Goal: Information Seeking & Learning: Learn about a topic

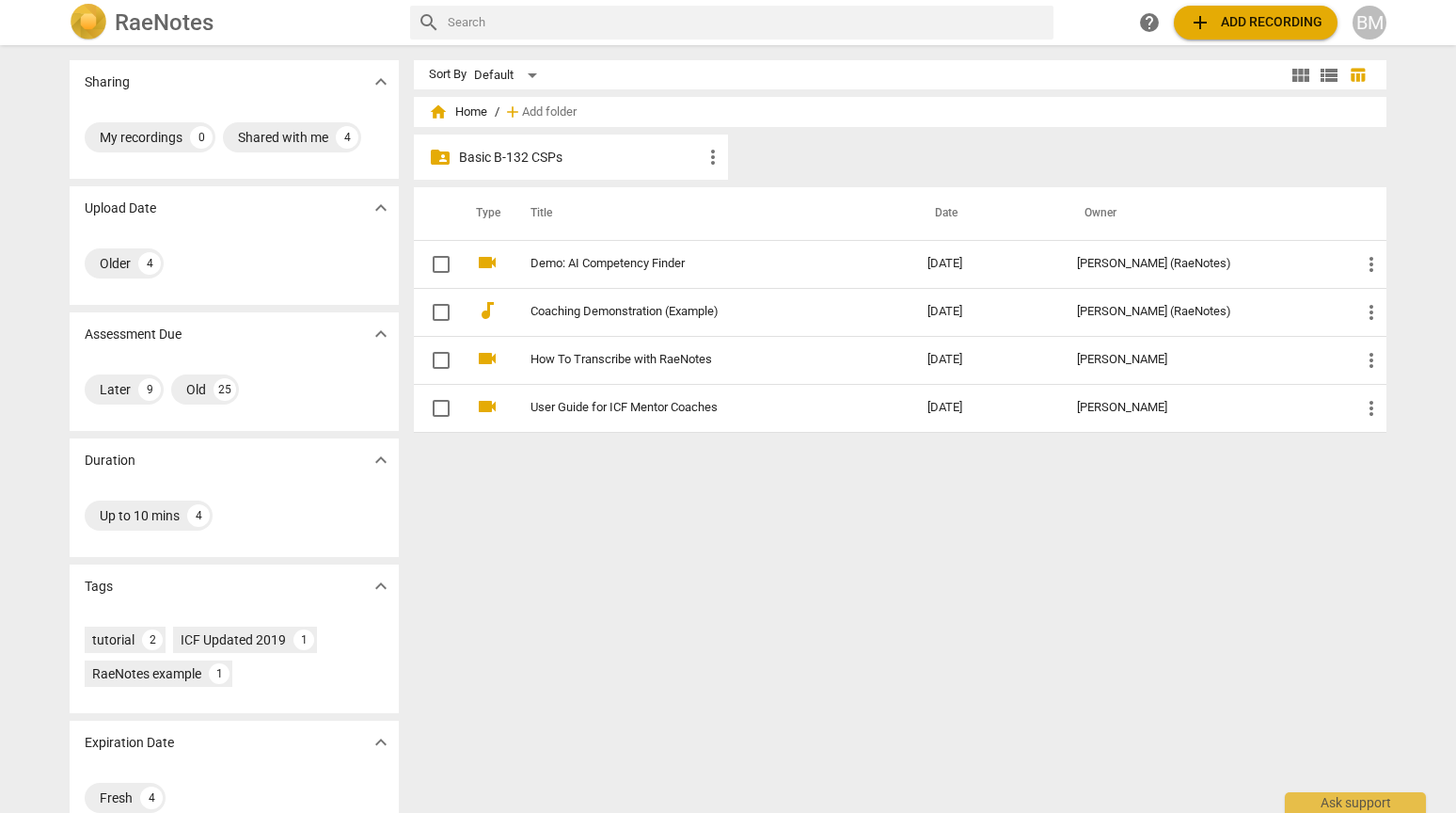
click at [468, 111] on span "home Home" at bounding box center [459, 112] width 59 height 19
click at [282, 134] on div "Shared with me" at bounding box center [284, 137] width 91 height 19
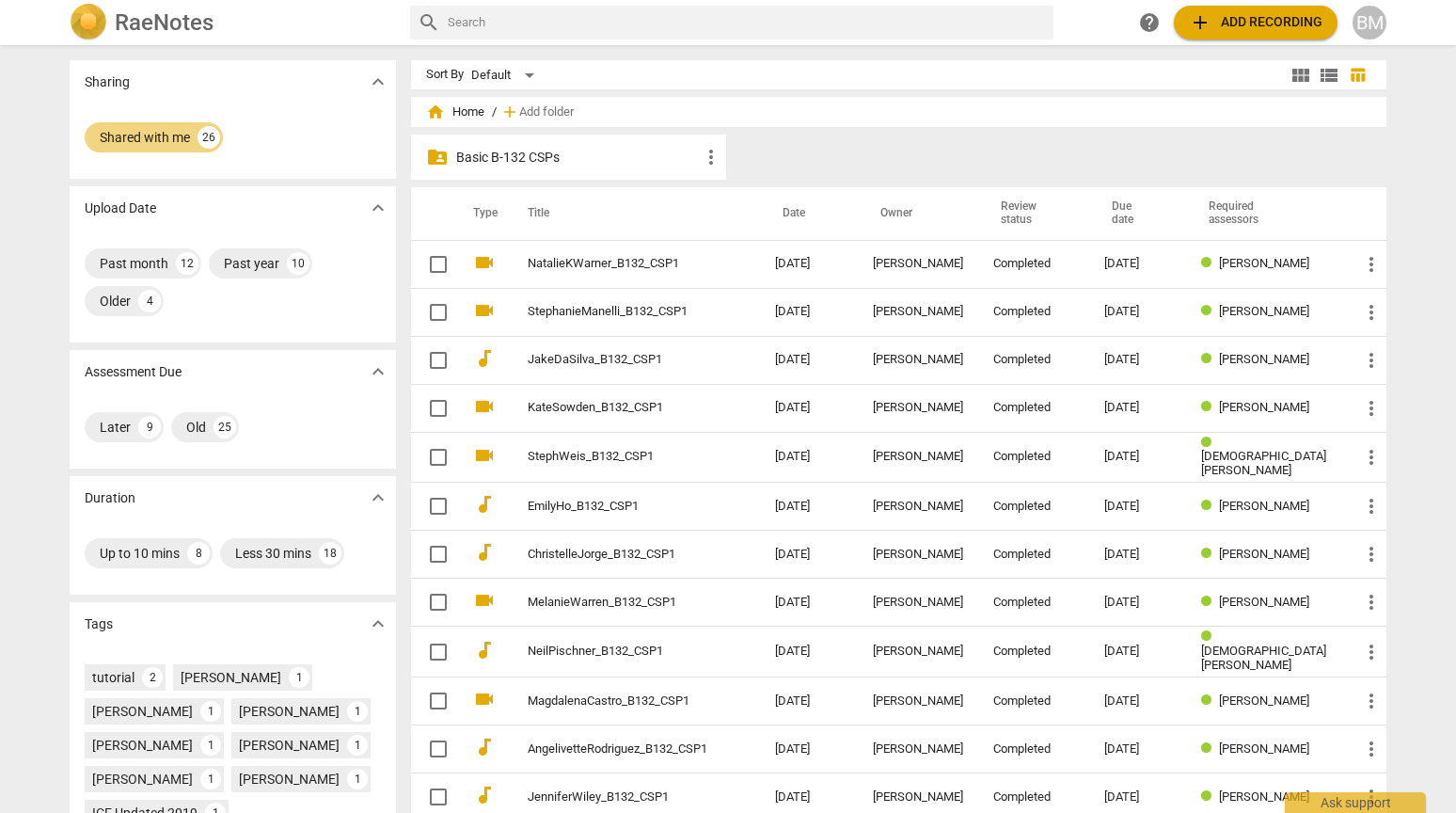
click at [467, 115] on span "home Home" at bounding box center [456, 112] width 59 height 19
click at [484, 161] on p "Basic B-132 CSPs" at bounding box center [579, 157] width 244 height 20
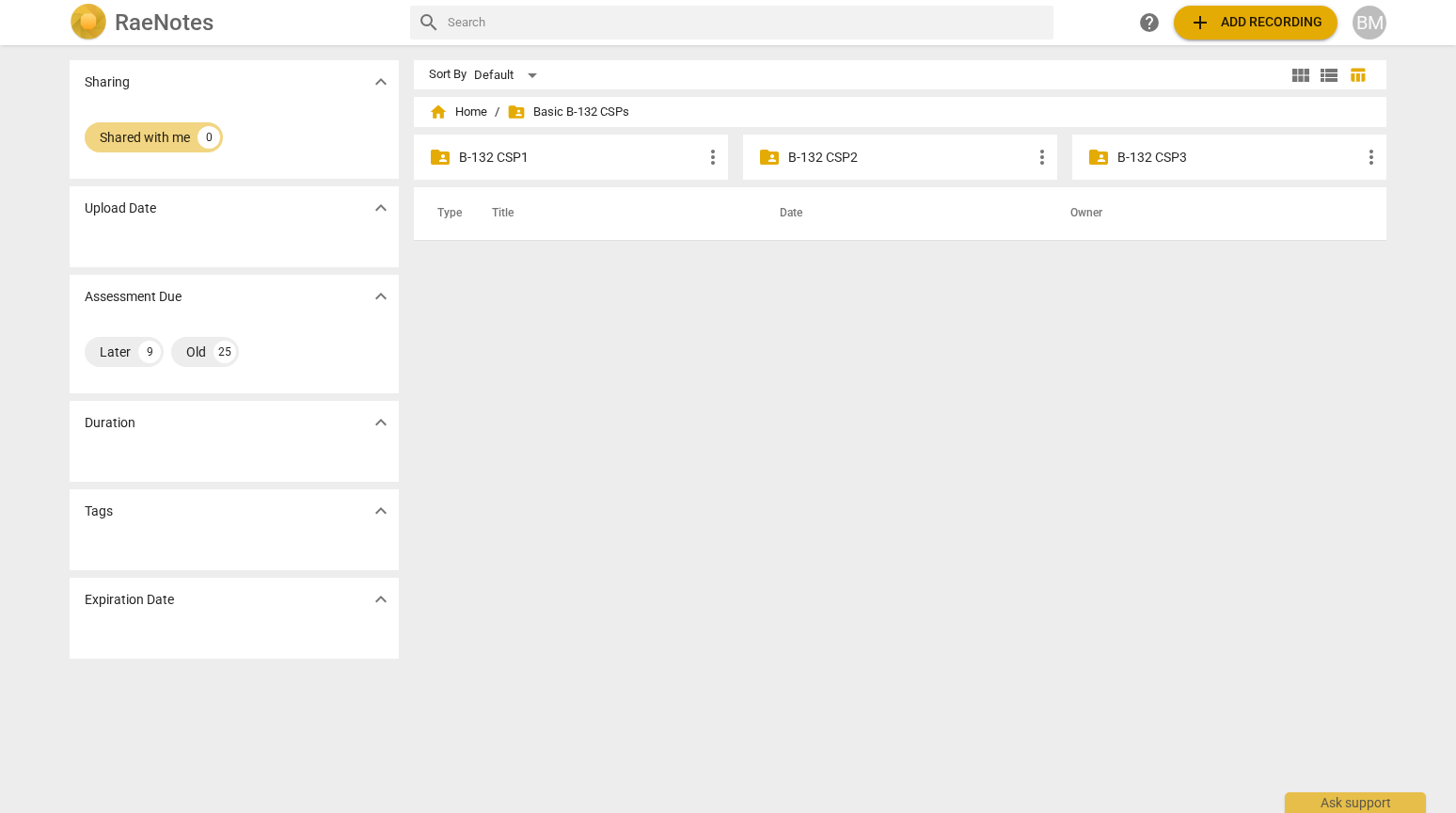
click at [846, 160] on p "B-132 CSP2" at bounding box center [910, 157] width 243 height 20
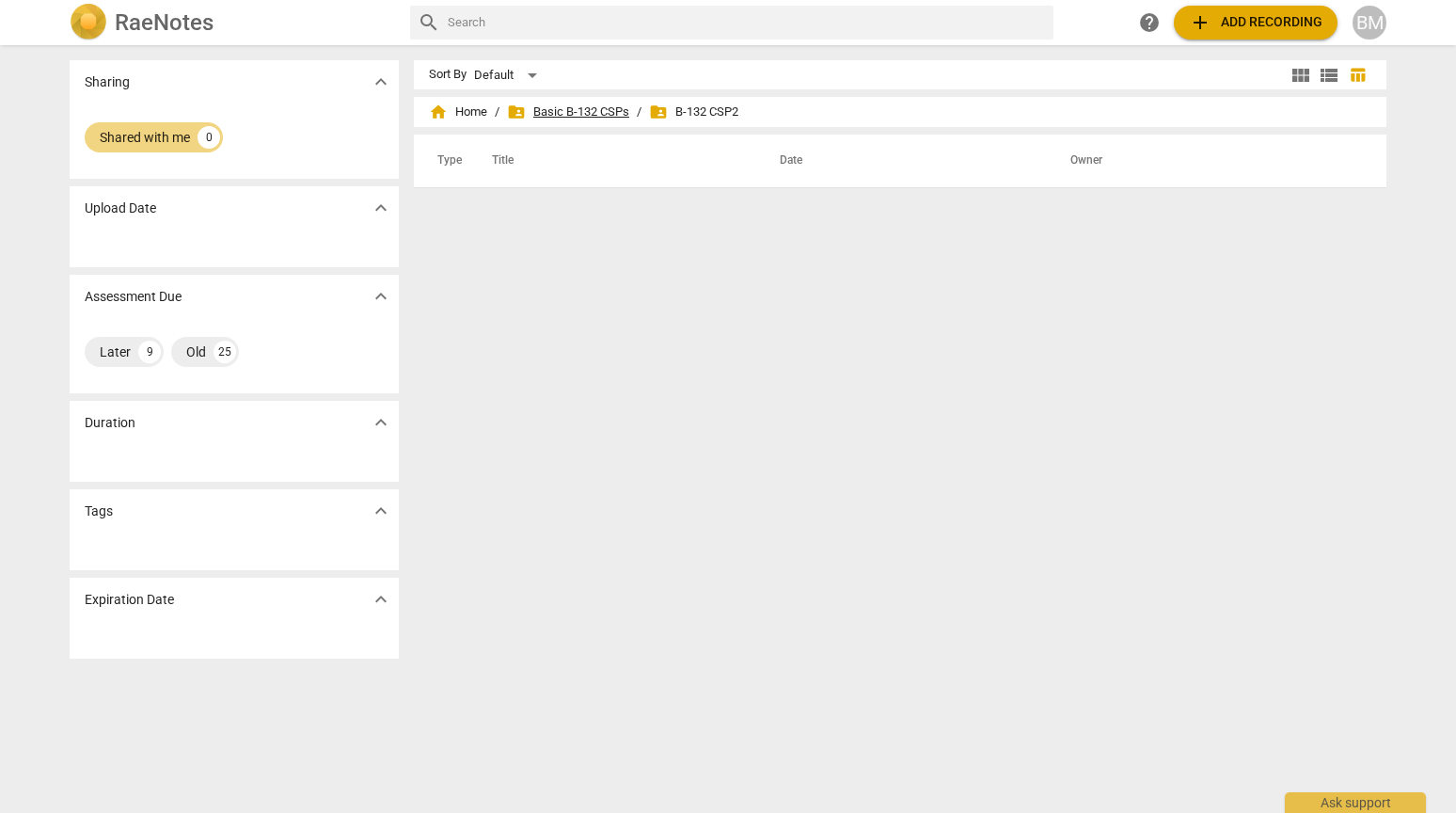
click at [596, 112] on span "folder_shared Basic B-132 CSPs" at bounding box center [567, 112] width 122 height 19
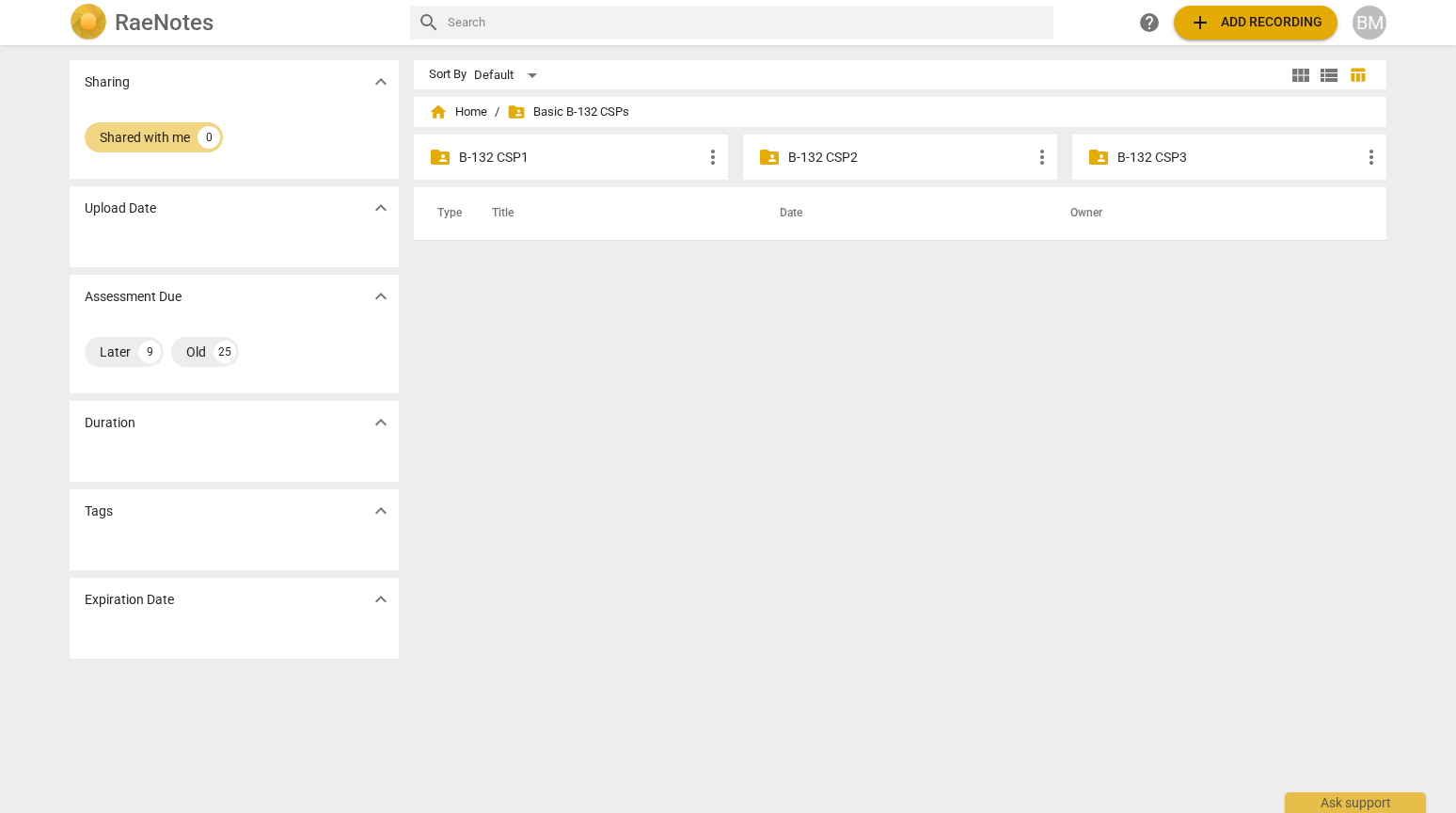
click at [1166, 154] on p "B-132 CSP3" at bounding box center [1239, 157] width 243 height 20
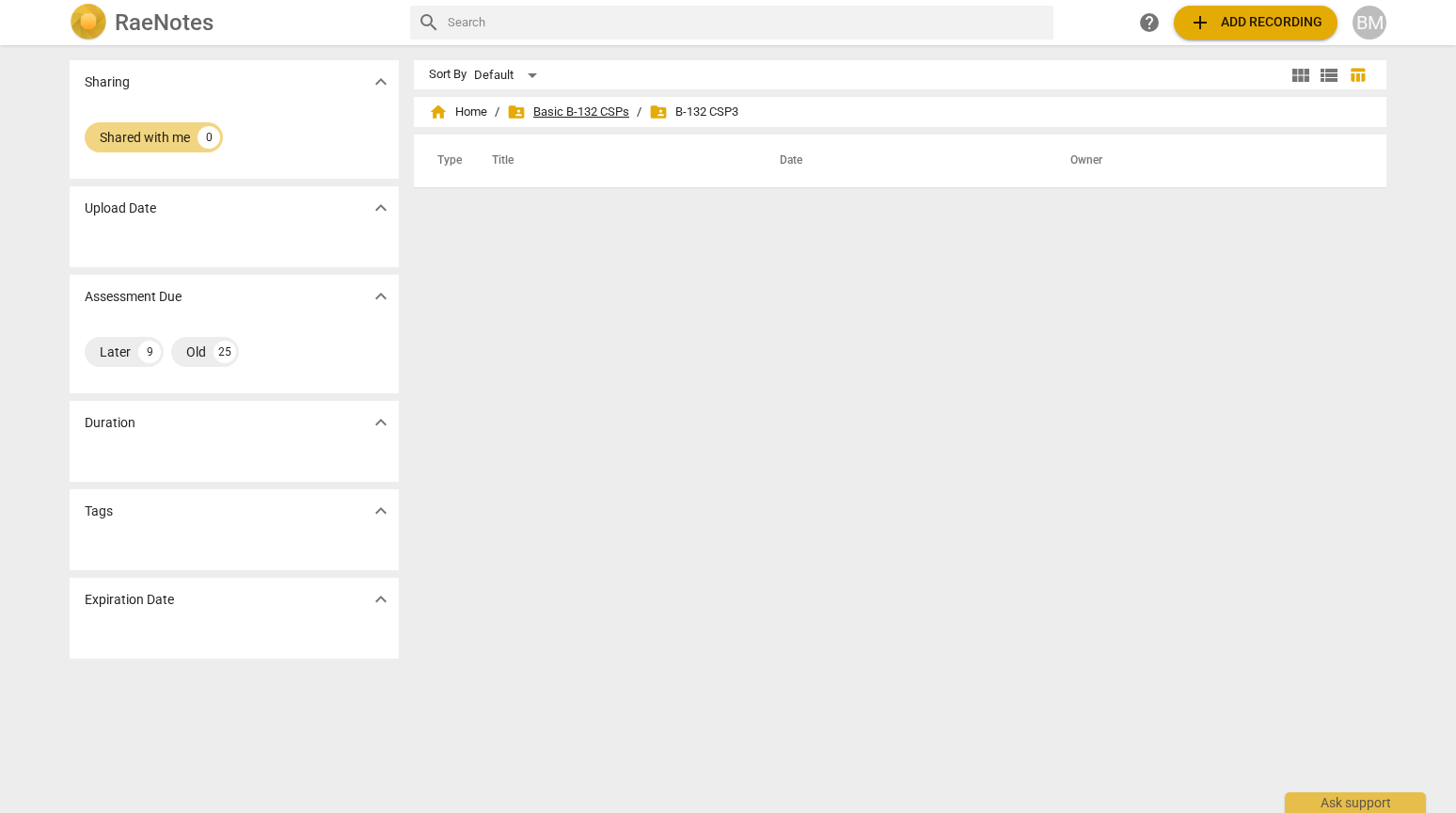
click at [608, 117] on span "folder_shared Basic B-132 CSPs" at bounding box center [567, 112] width 122 height 19
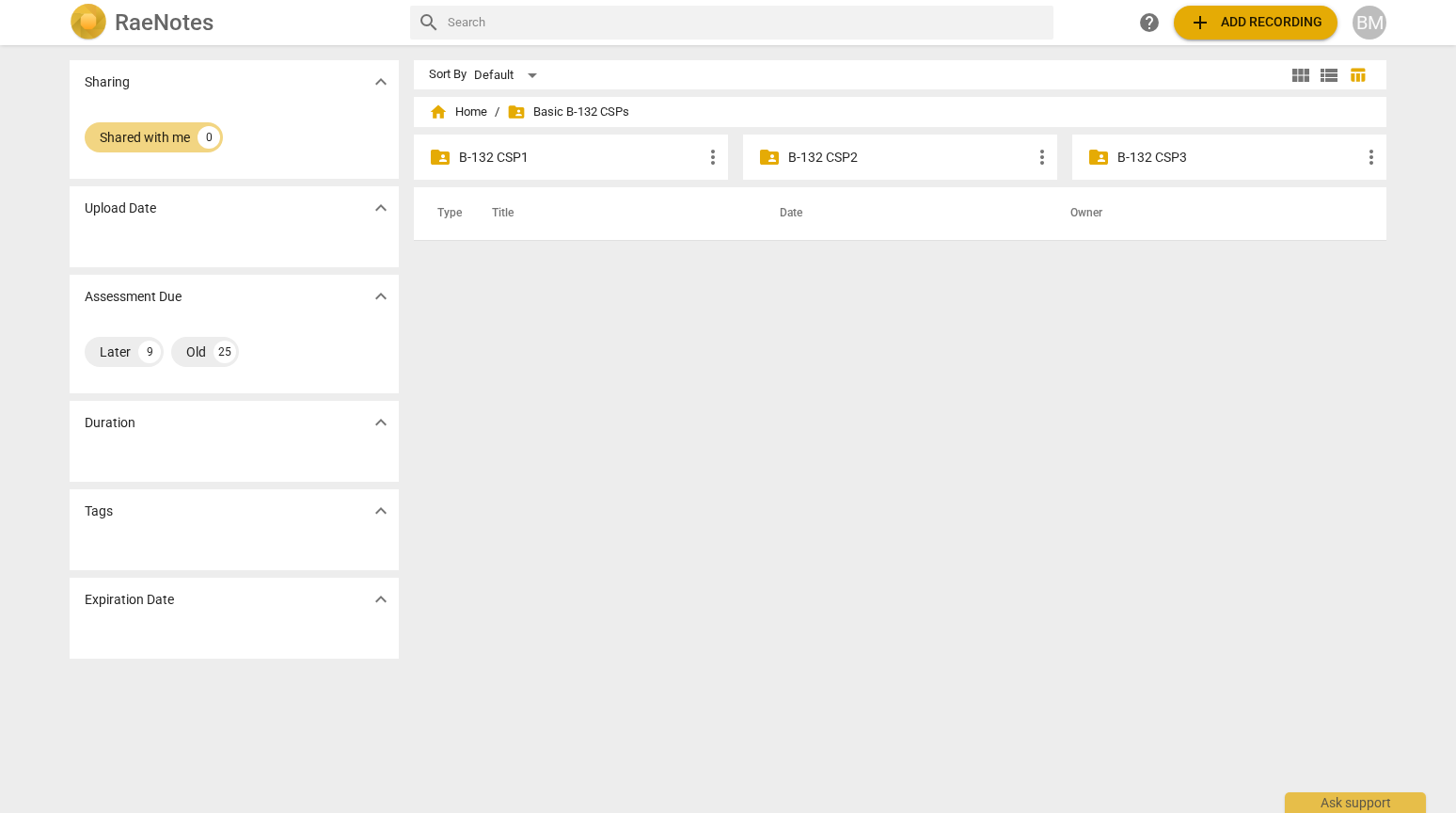
click at [536, 163] on p "B-132 CSP1" at bounding box center [581, 157] width 243 height 20
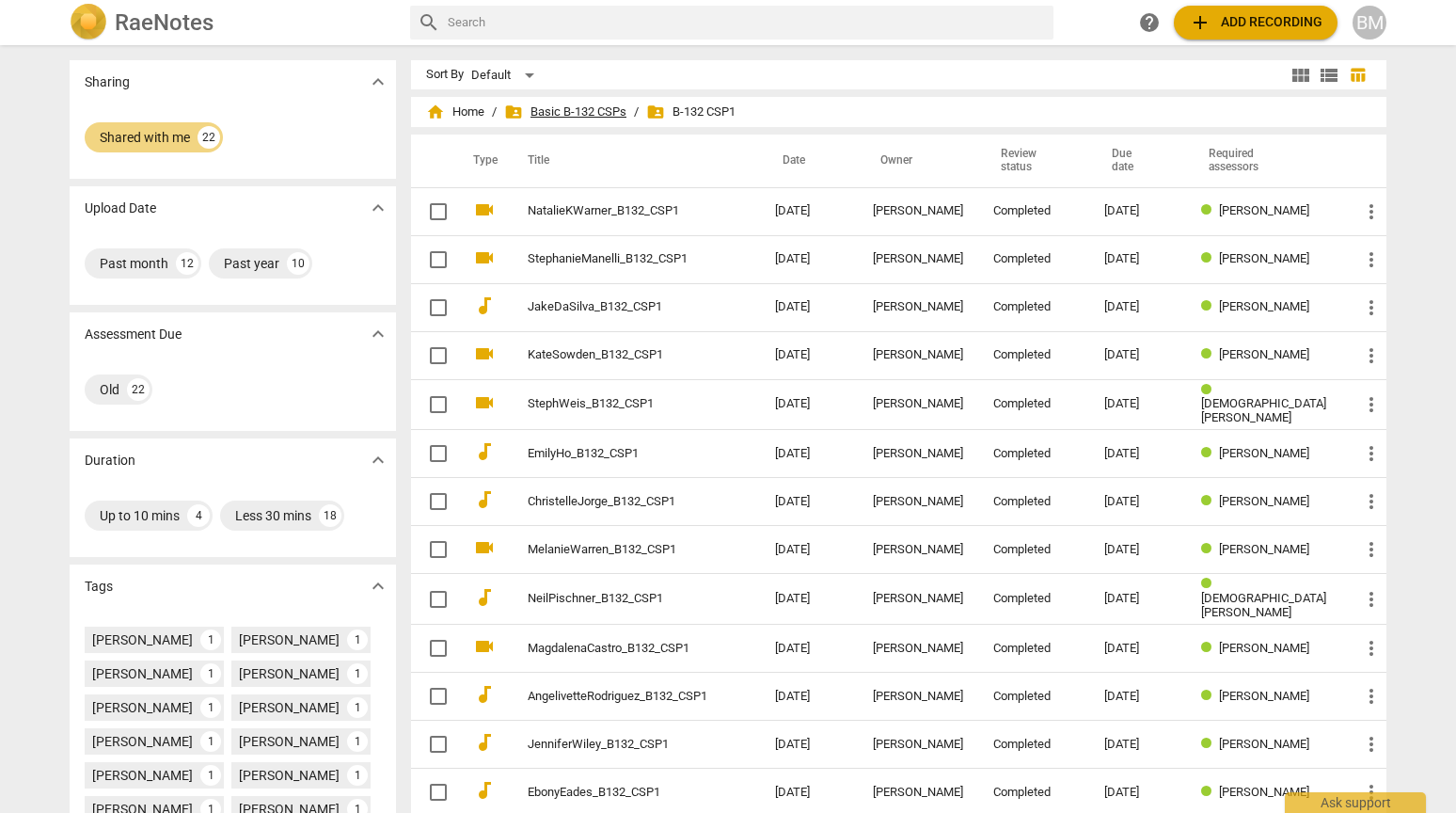
click at [605, 111] on span "folder_shared Basic B-132 CSPs" at bounding box center [564, 112] width 122 height 19
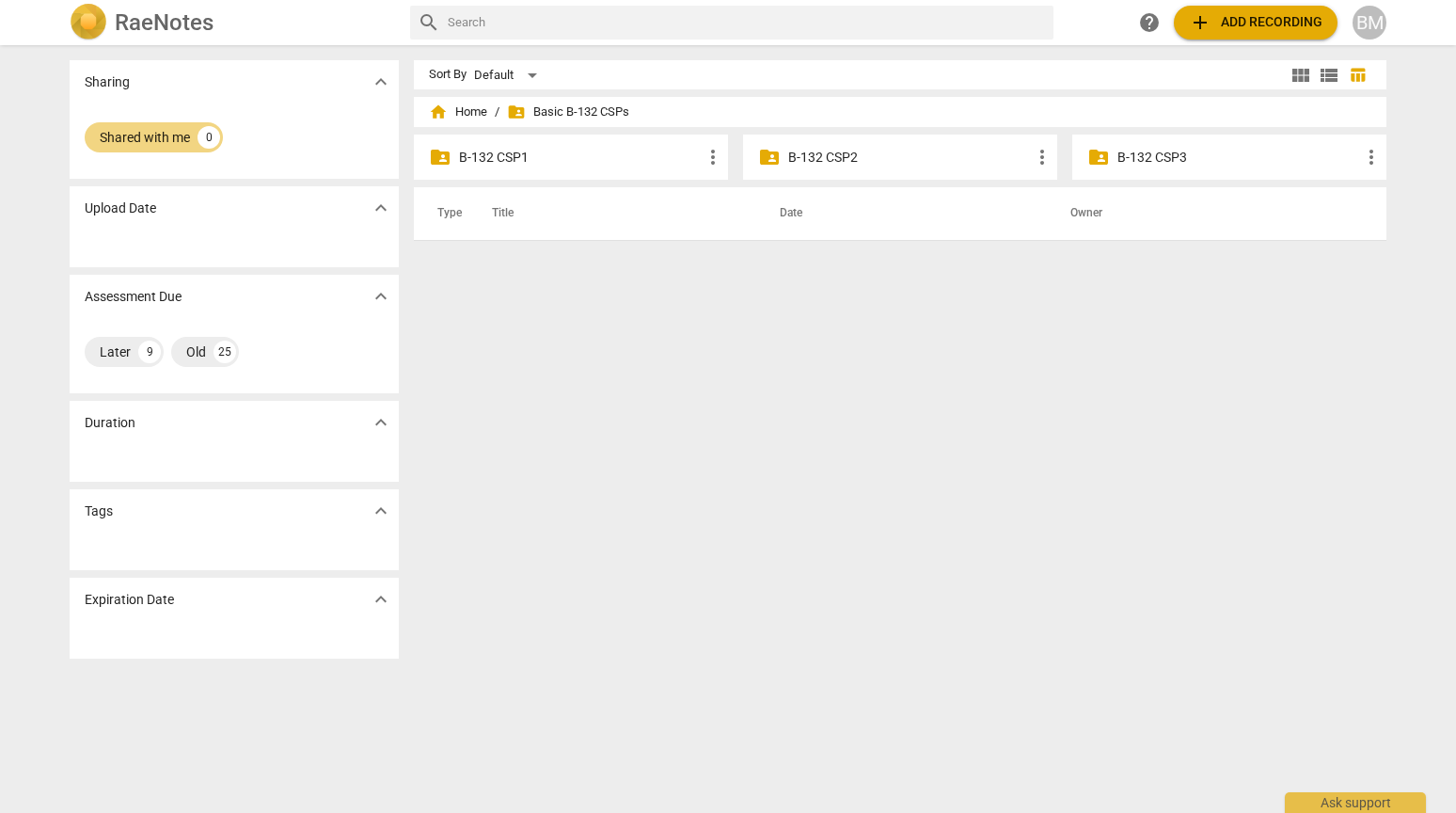
click at [857, 158] on p "B-132 CSP2" at bounding box center [910, 157] width 243 height 20
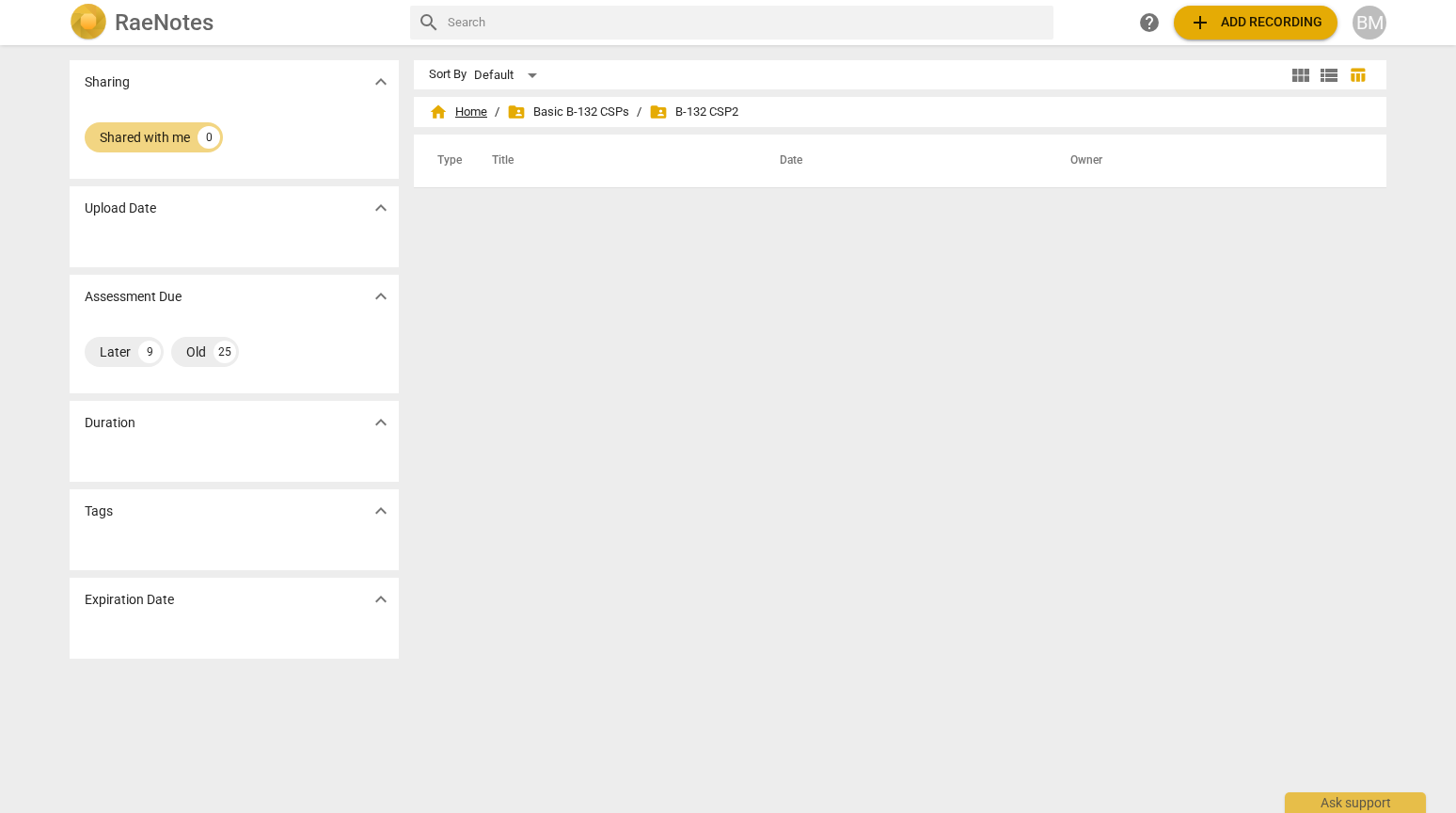
click at [467, 112] on span "home Home" at bounding box center [459, 112] width 59 height 19
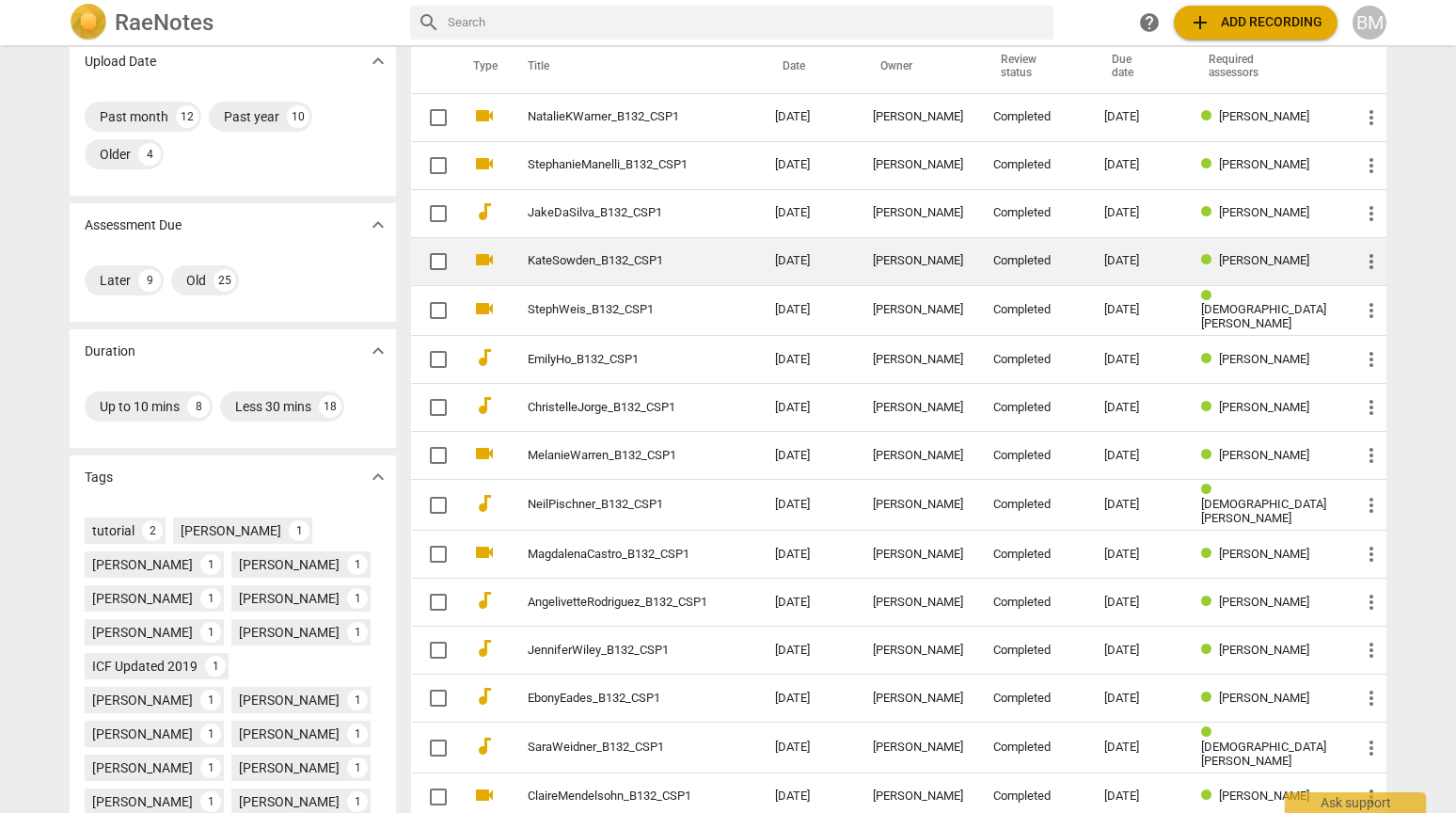
scroll to position [164, 0]
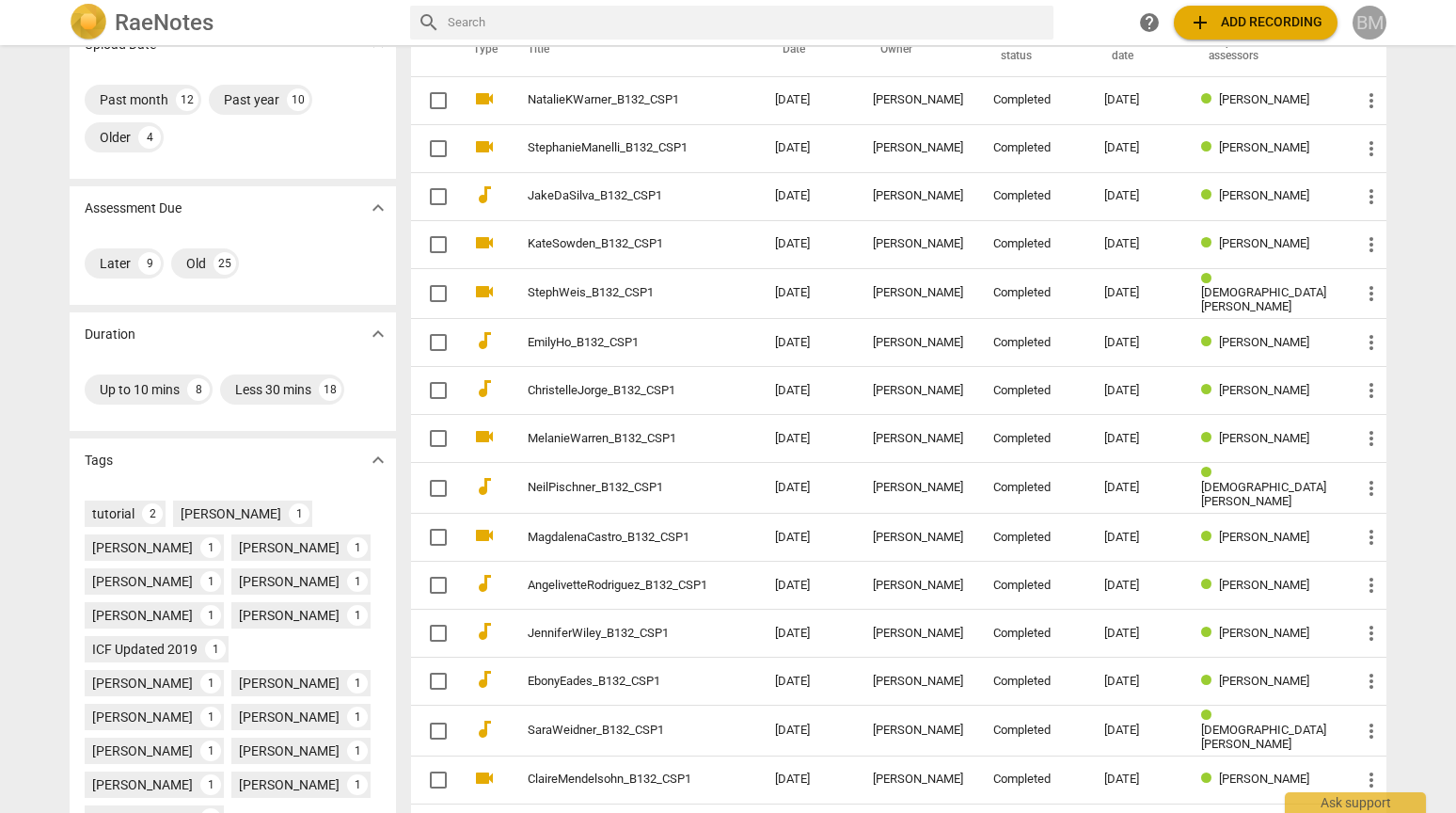
click at [1373, 26] on div "BM" at bounding box center [1370, 23] width 34 height 34
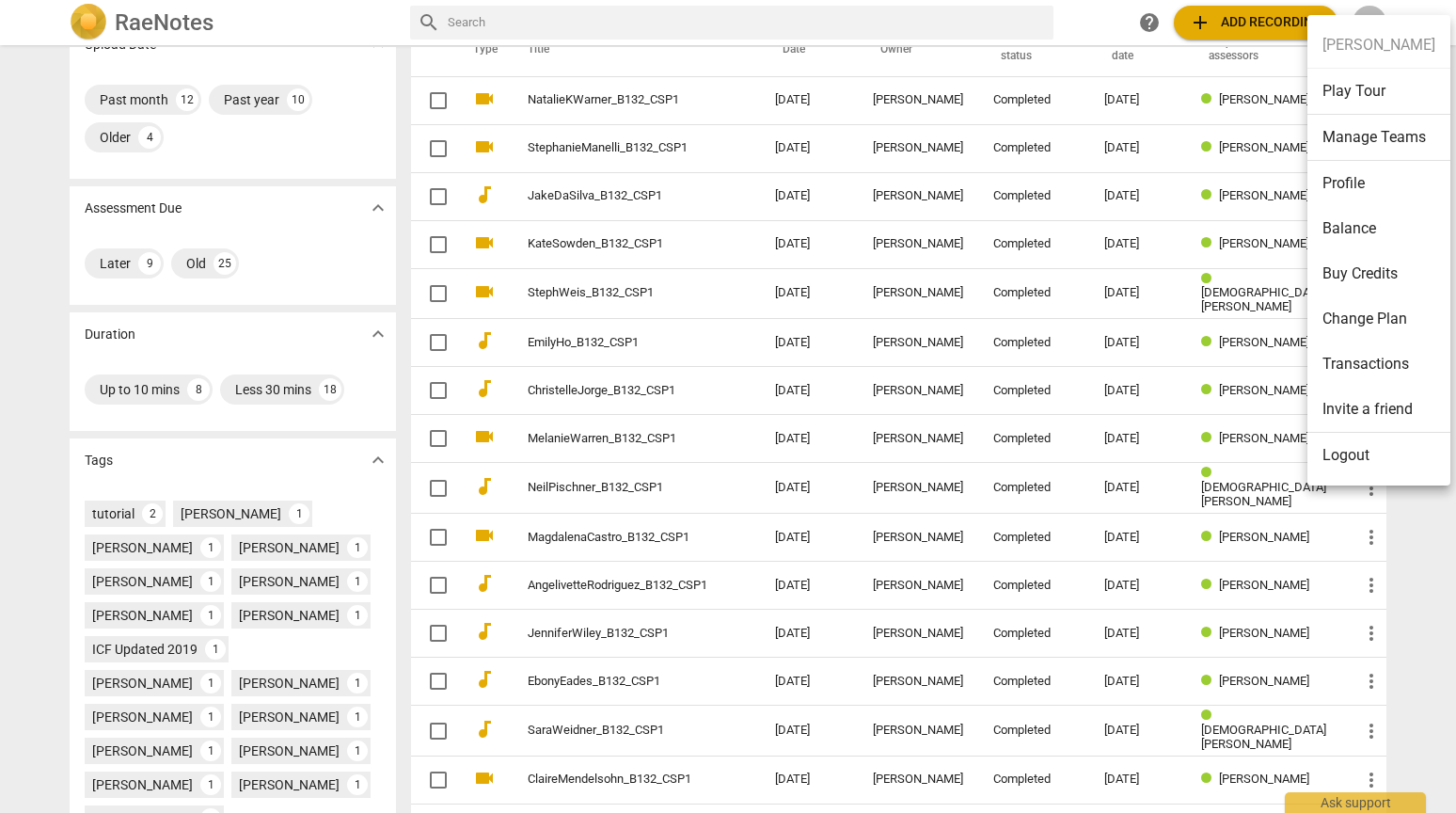
click at [1160, 272] on div at bounding box center [728, 406] width 1456 height 813
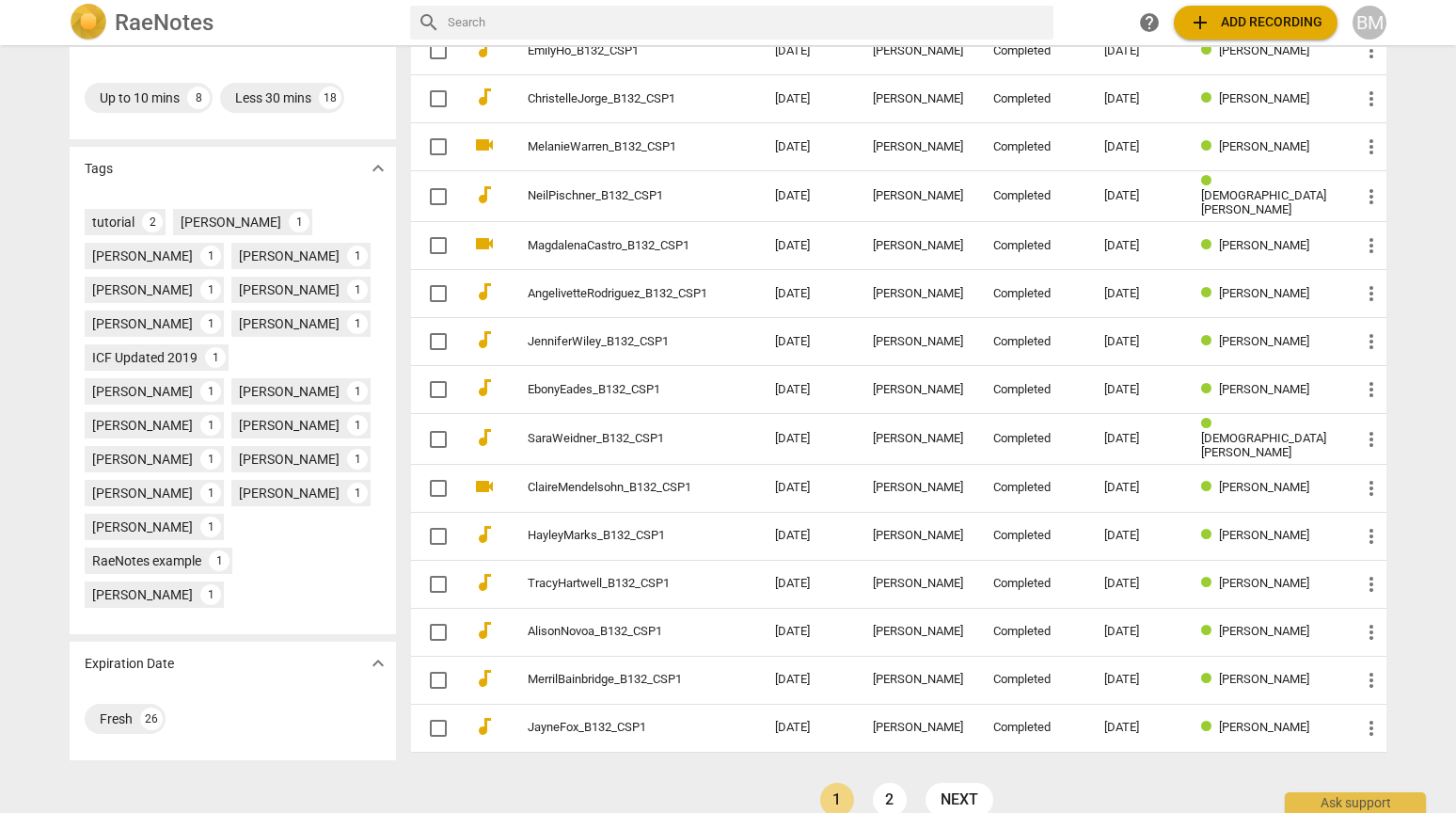
scroll to position [475, 0]
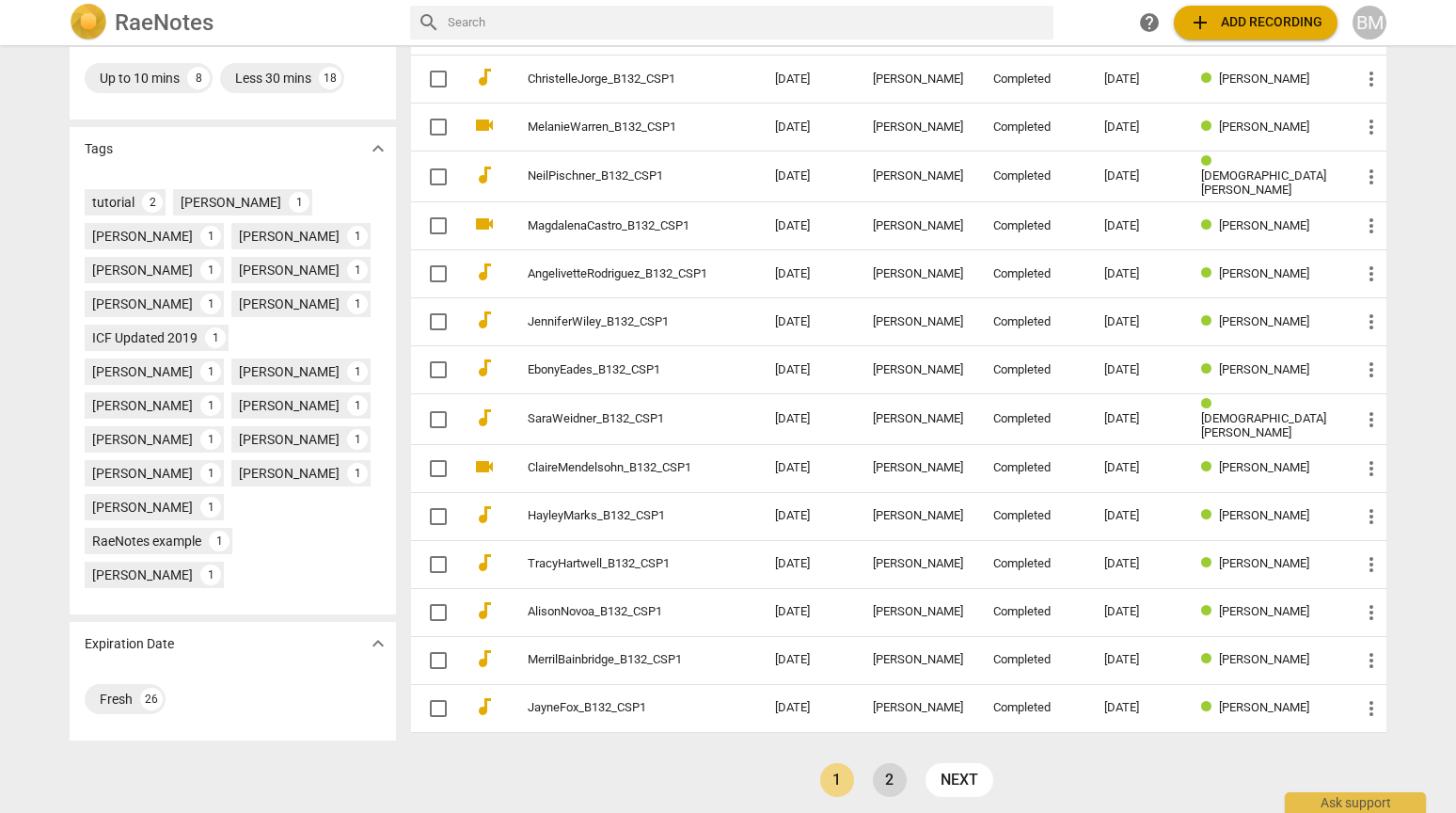
click at [890, 775] on link "2" at bounding box center [890, 780] width 34 height 34
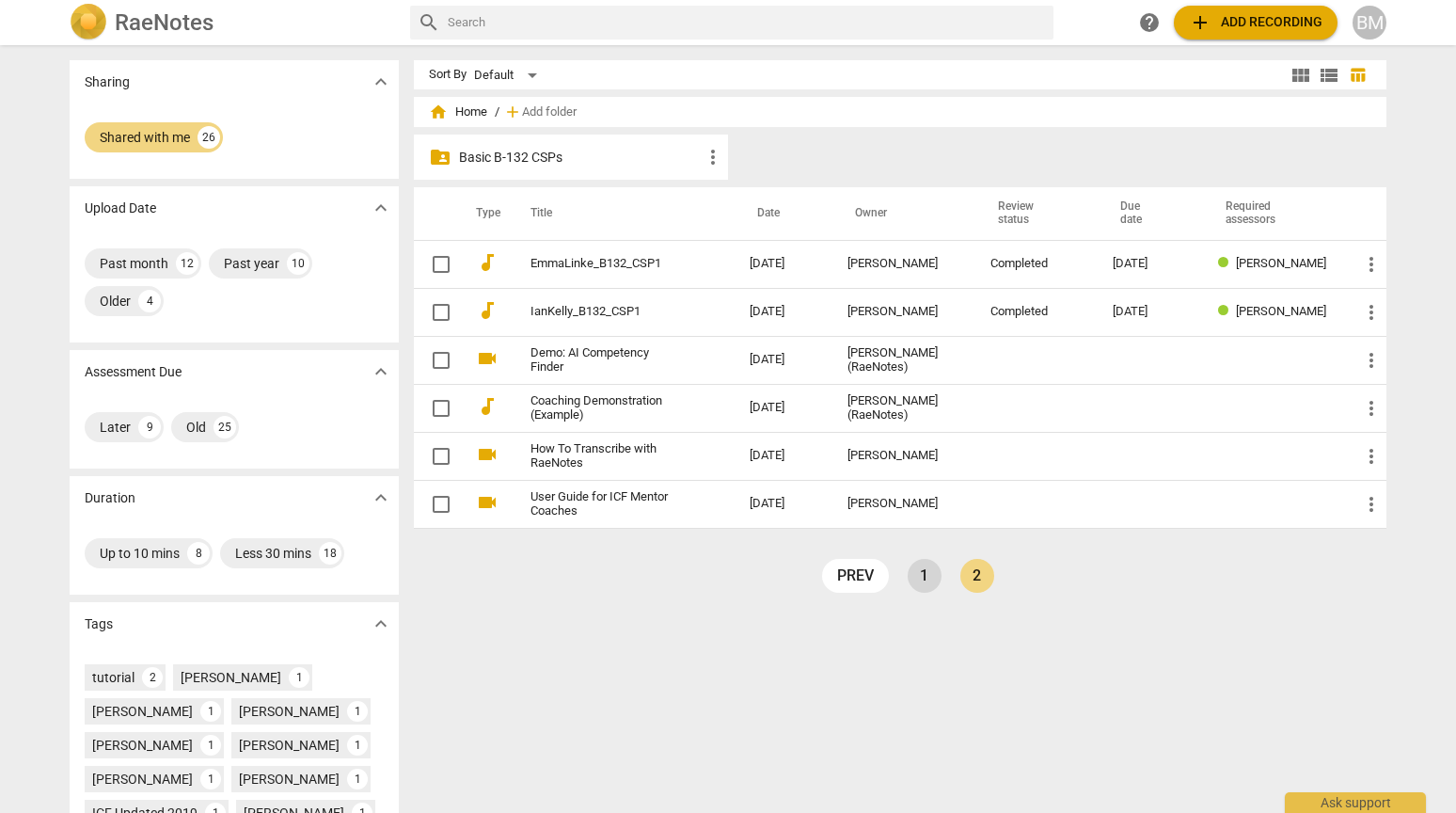
click at [920, 579] on link "1" at bounding box center [925, 576] width 34 height 34
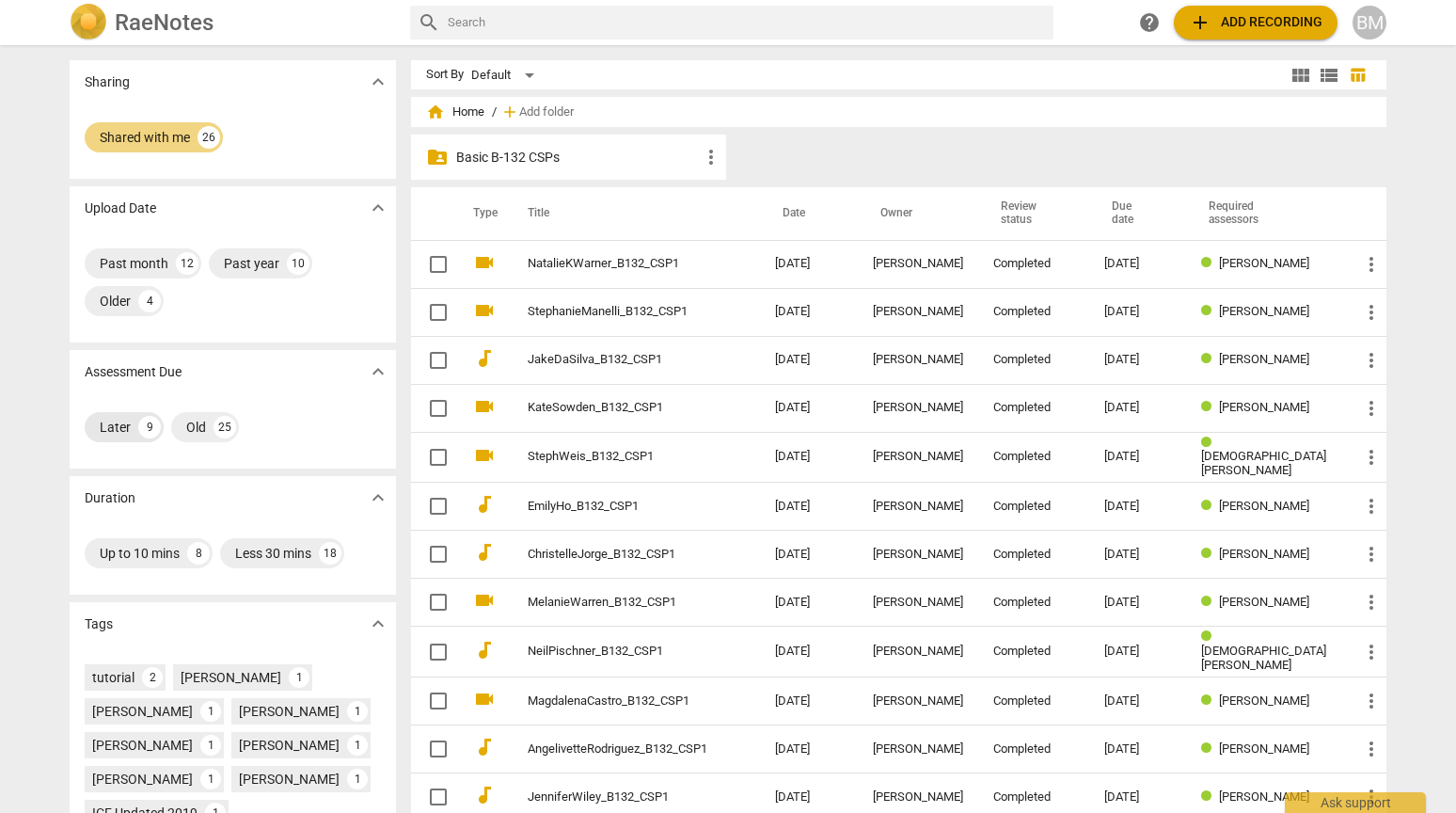
click at [138, 425] on div "9" at bounding box center [149, 427] width 23 height 23
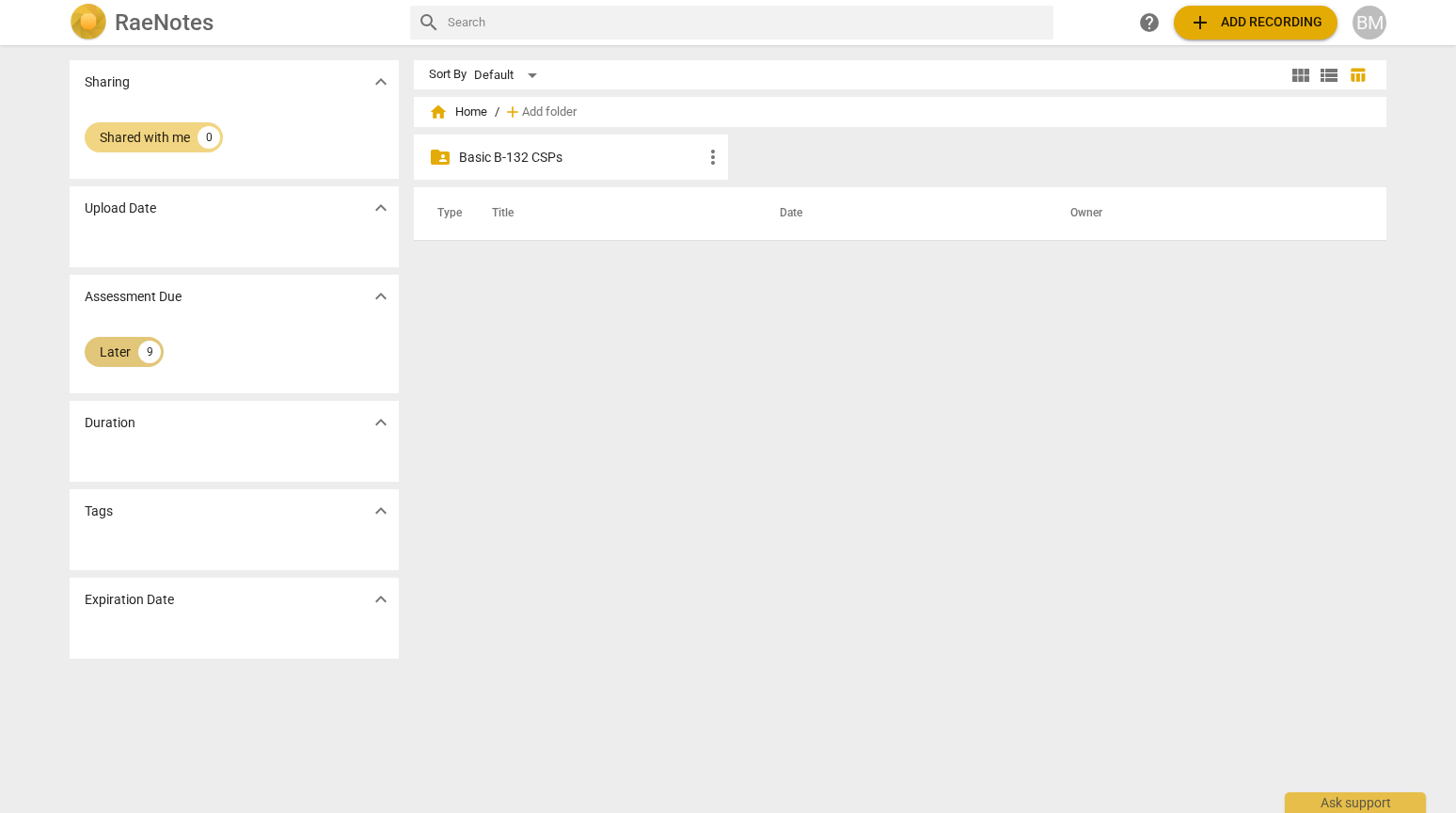
click at [131, 357] on div "Later 9" at bounding box center [125, 352] width 79 height 30
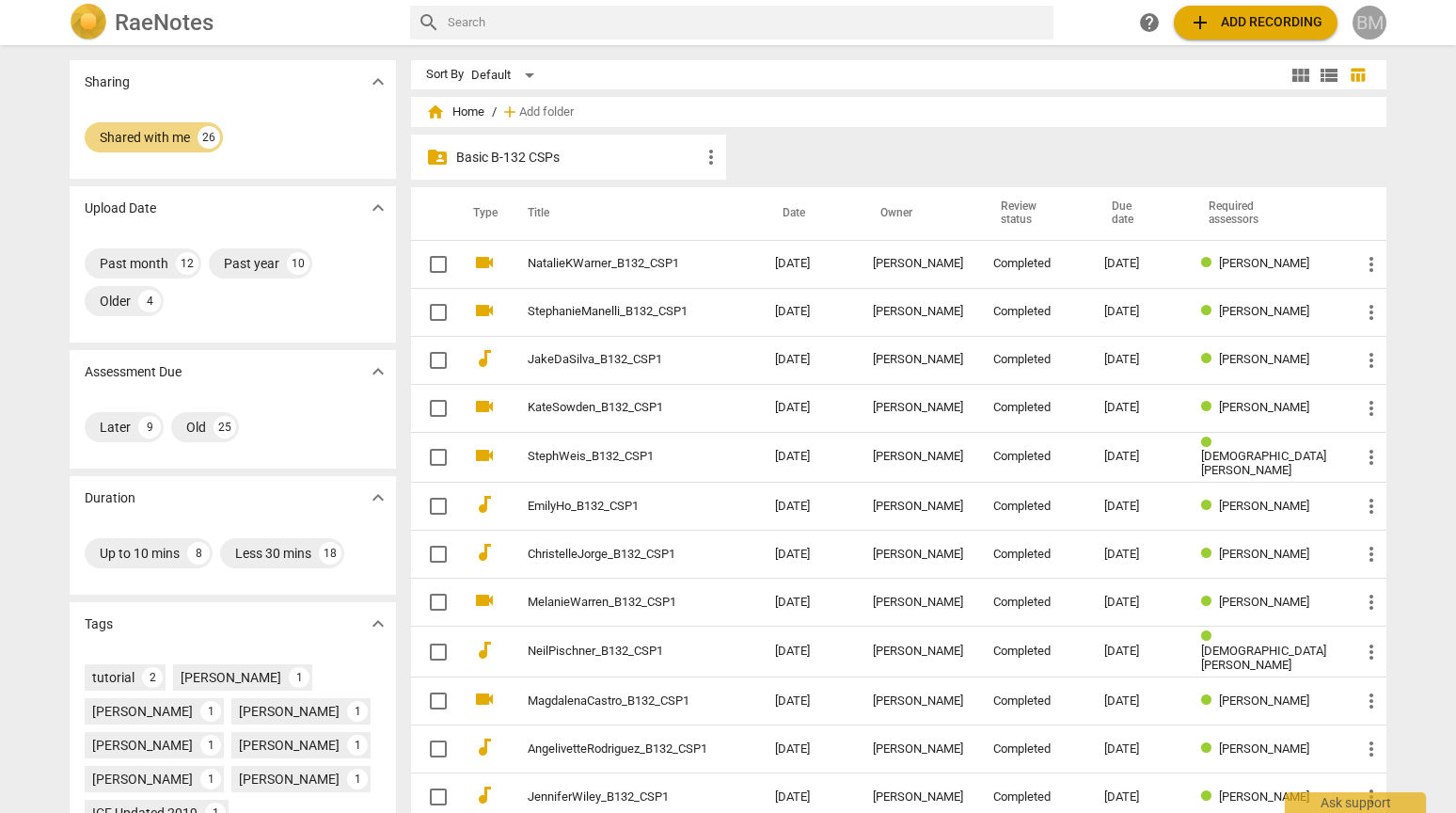
click at [1379, 17] on div "BM" at bounding box center [1370, 23] width 34 height 34
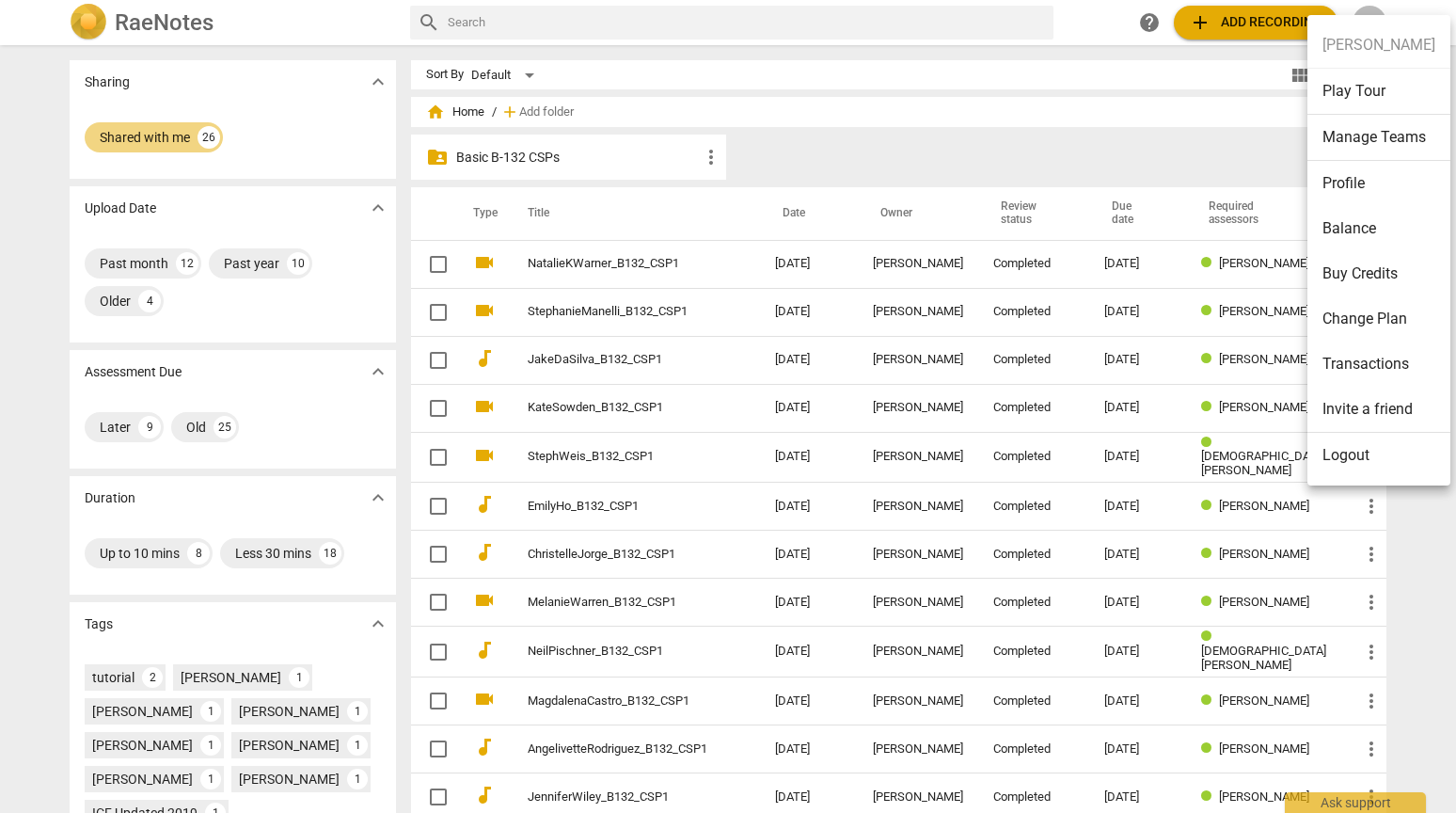
click at [1365, 182] on li "Profile" at bounding box center [1378, 183] width 143 height 45
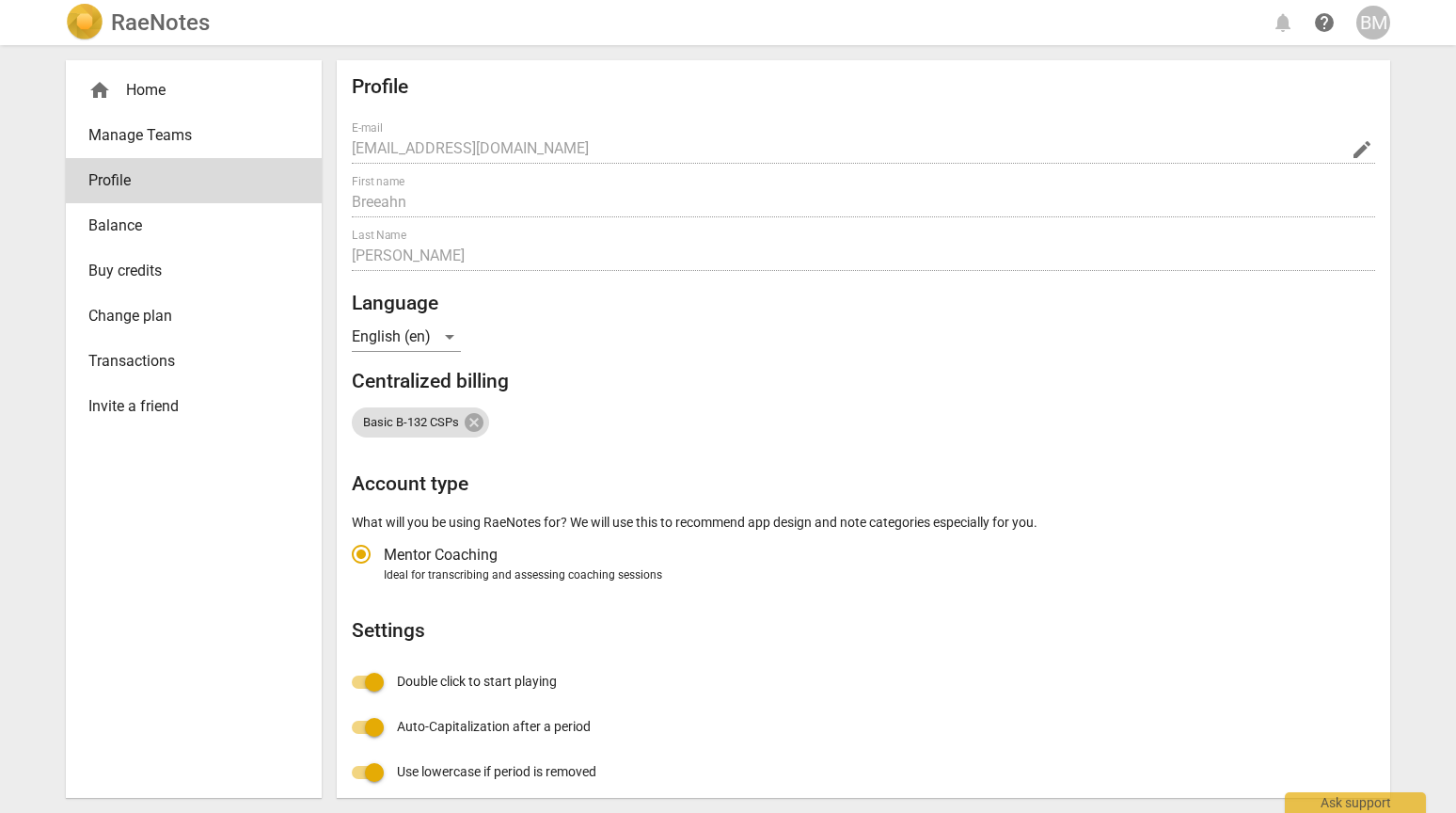
radio input "false"
click at [180, 95] on div "home Home" at bounding box center [186, 91] width 196 height 23
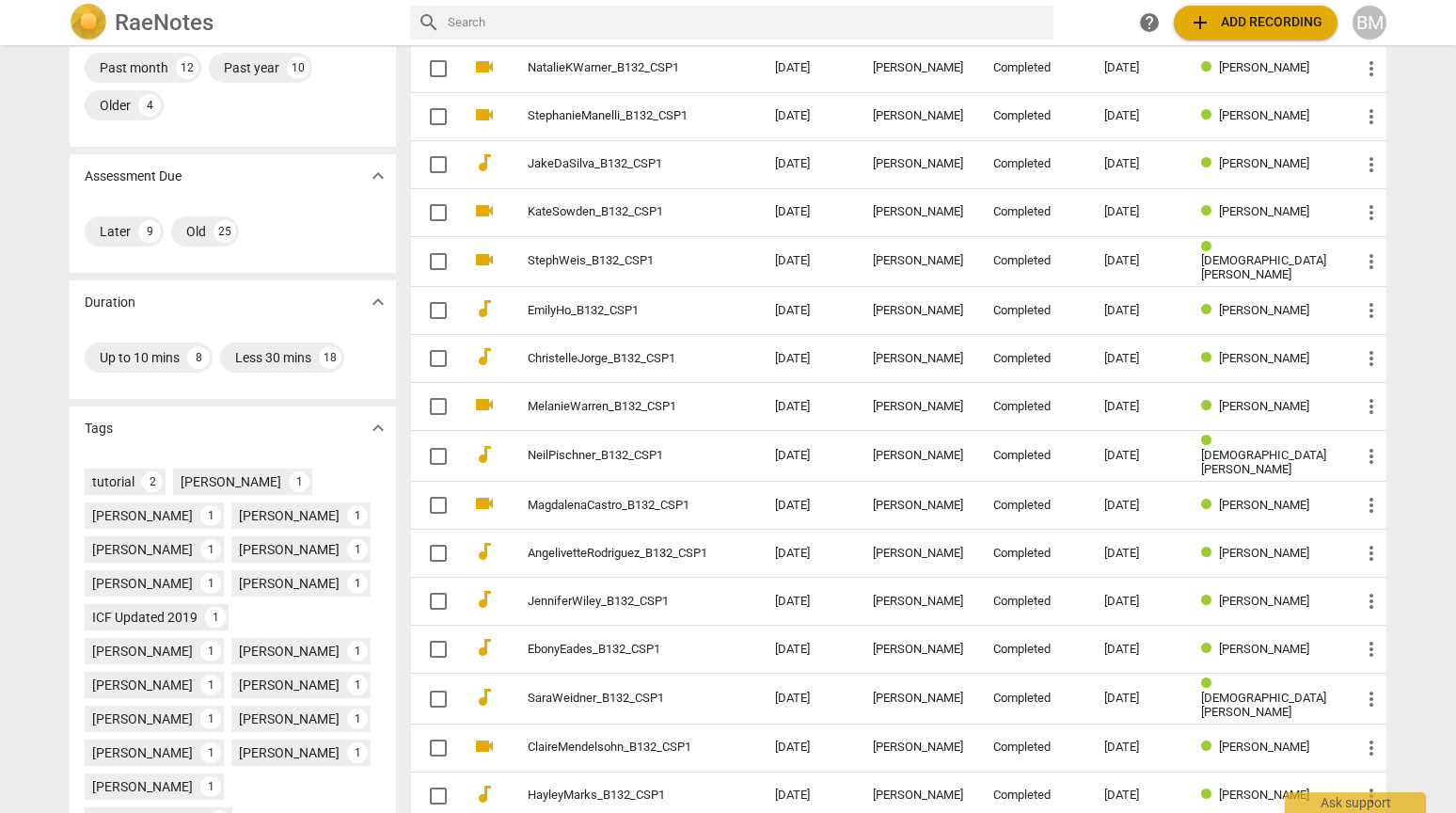
scroll to position [195, 0]
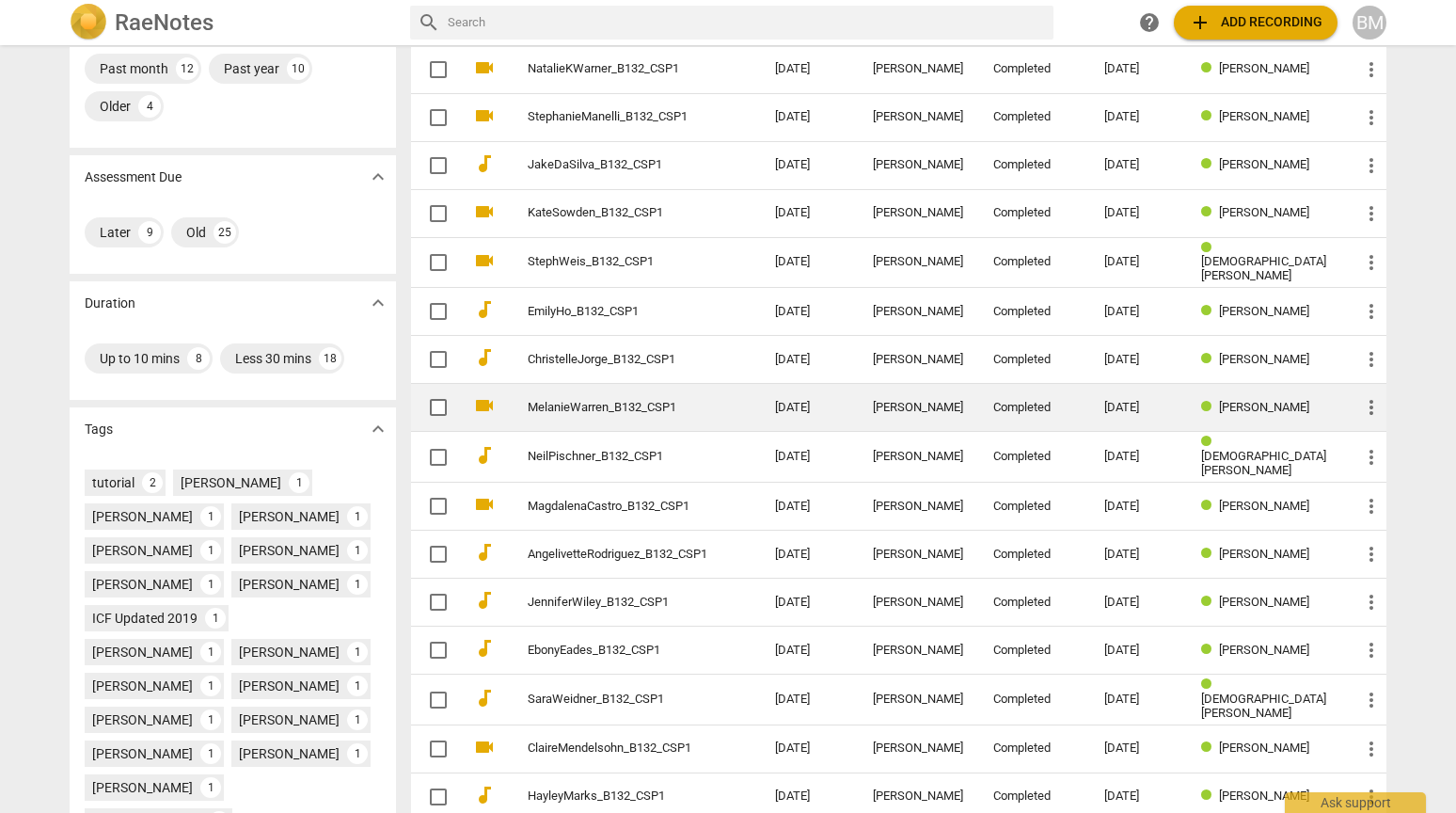
click at [629, 404] on link "MelanieWarren_B132_CSP1" at bounding box center [617, 407] width 180 height 14
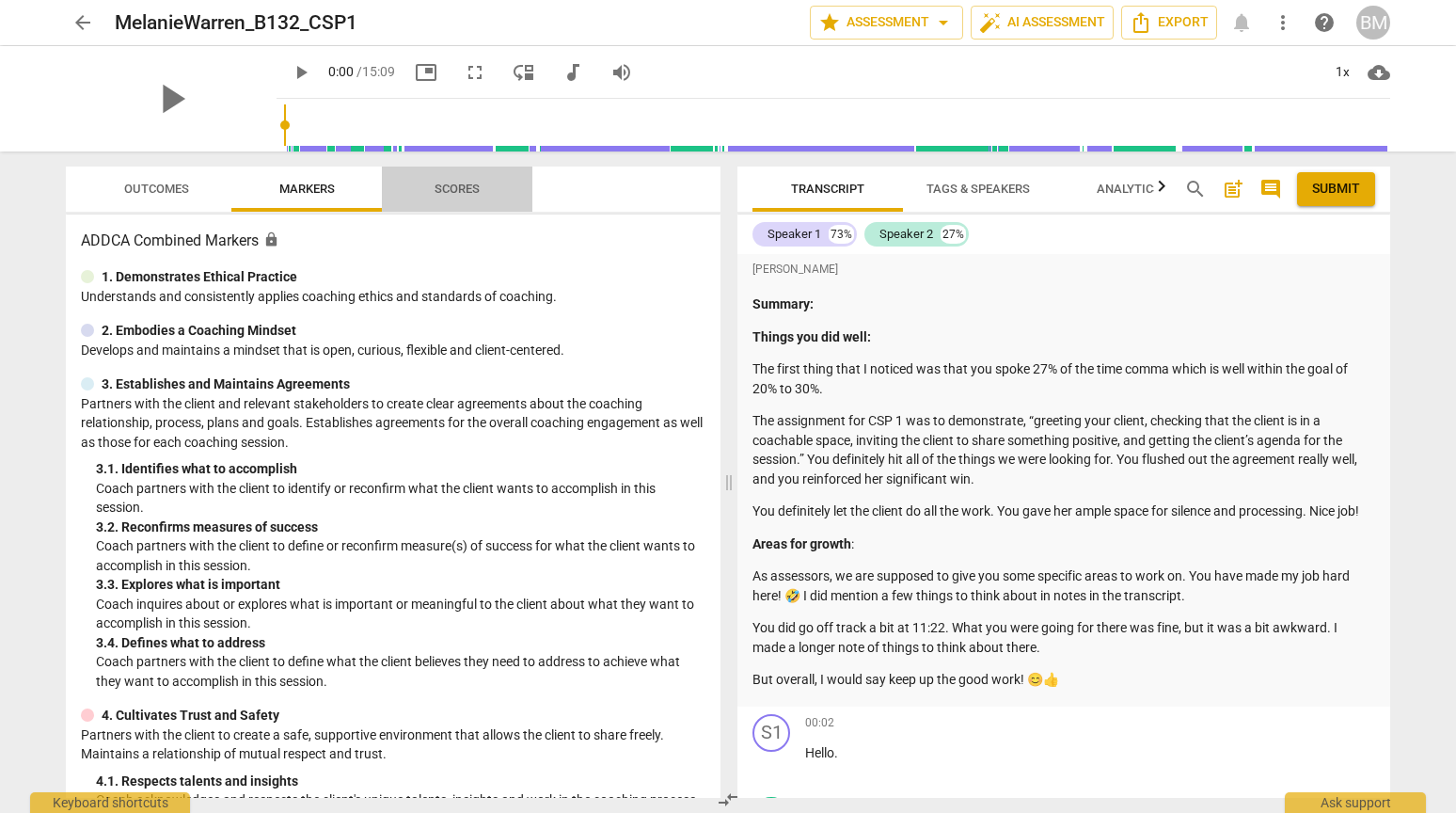
click at [452, 199] on span "Scores" at bounding box center [458, 189] width 91 height 26
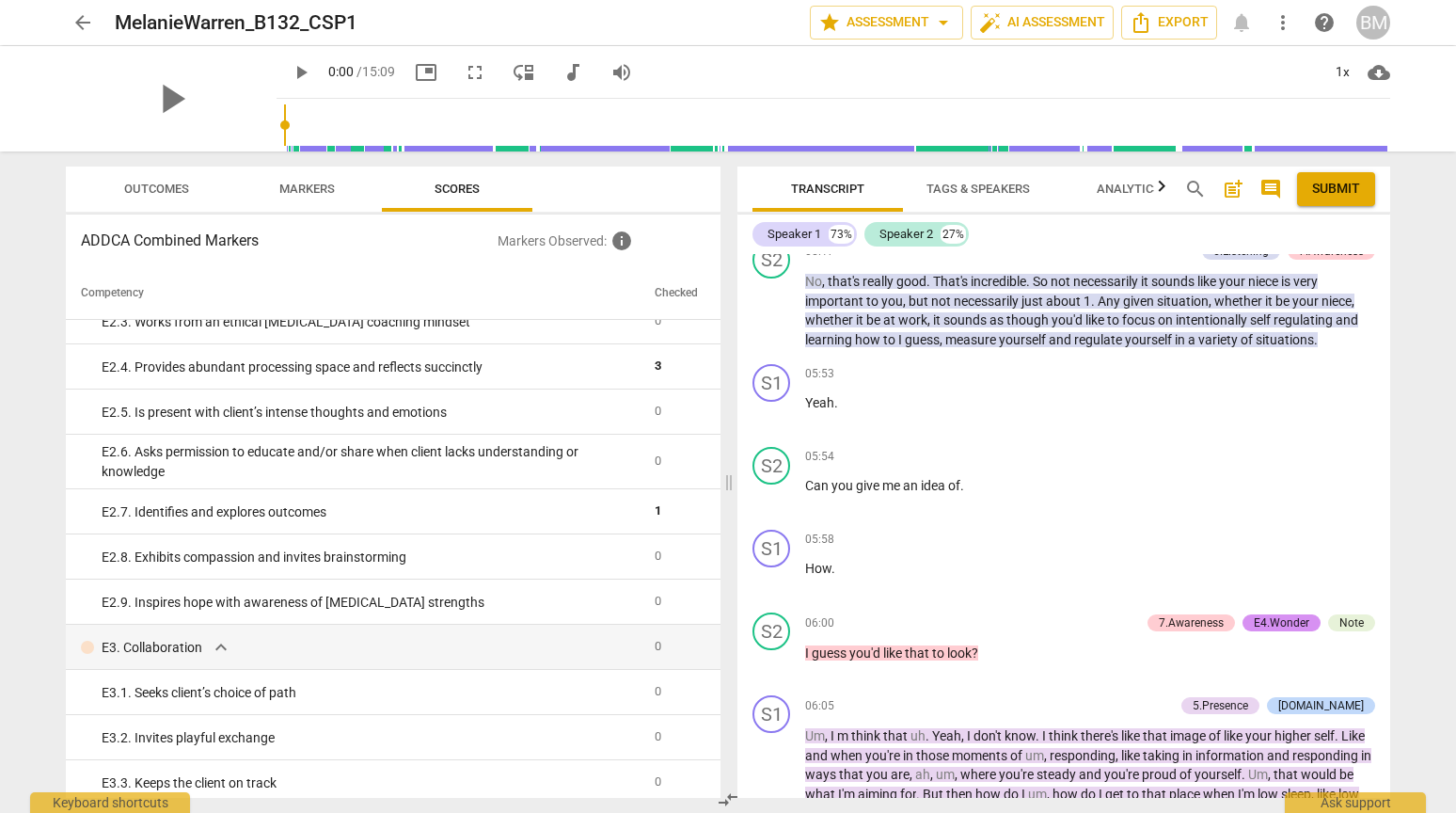
scroll to position [2318, 0]
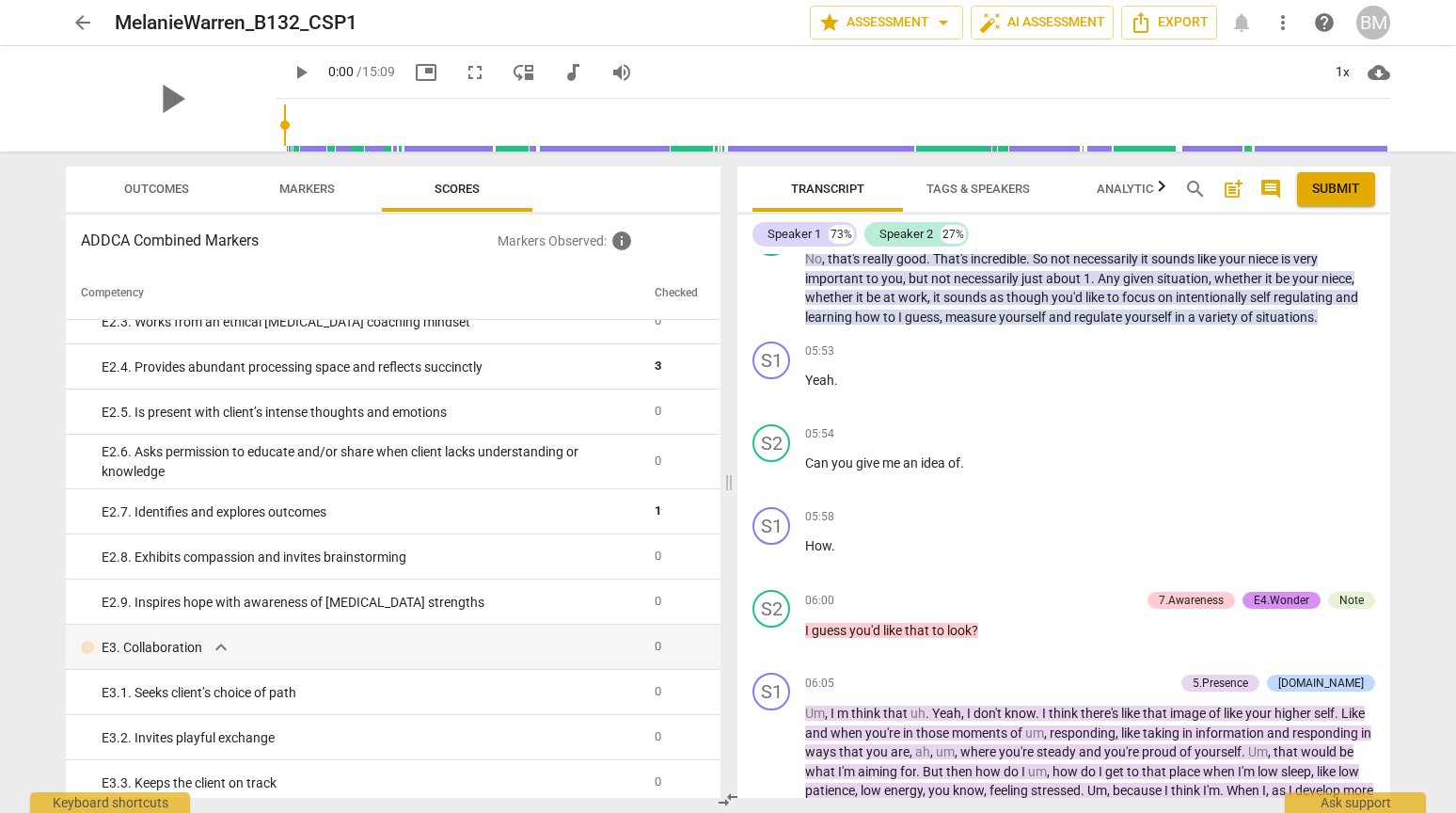
click at [90, 21] on span "arrow_back" at bounding box center [83, 23] width 23 height 23
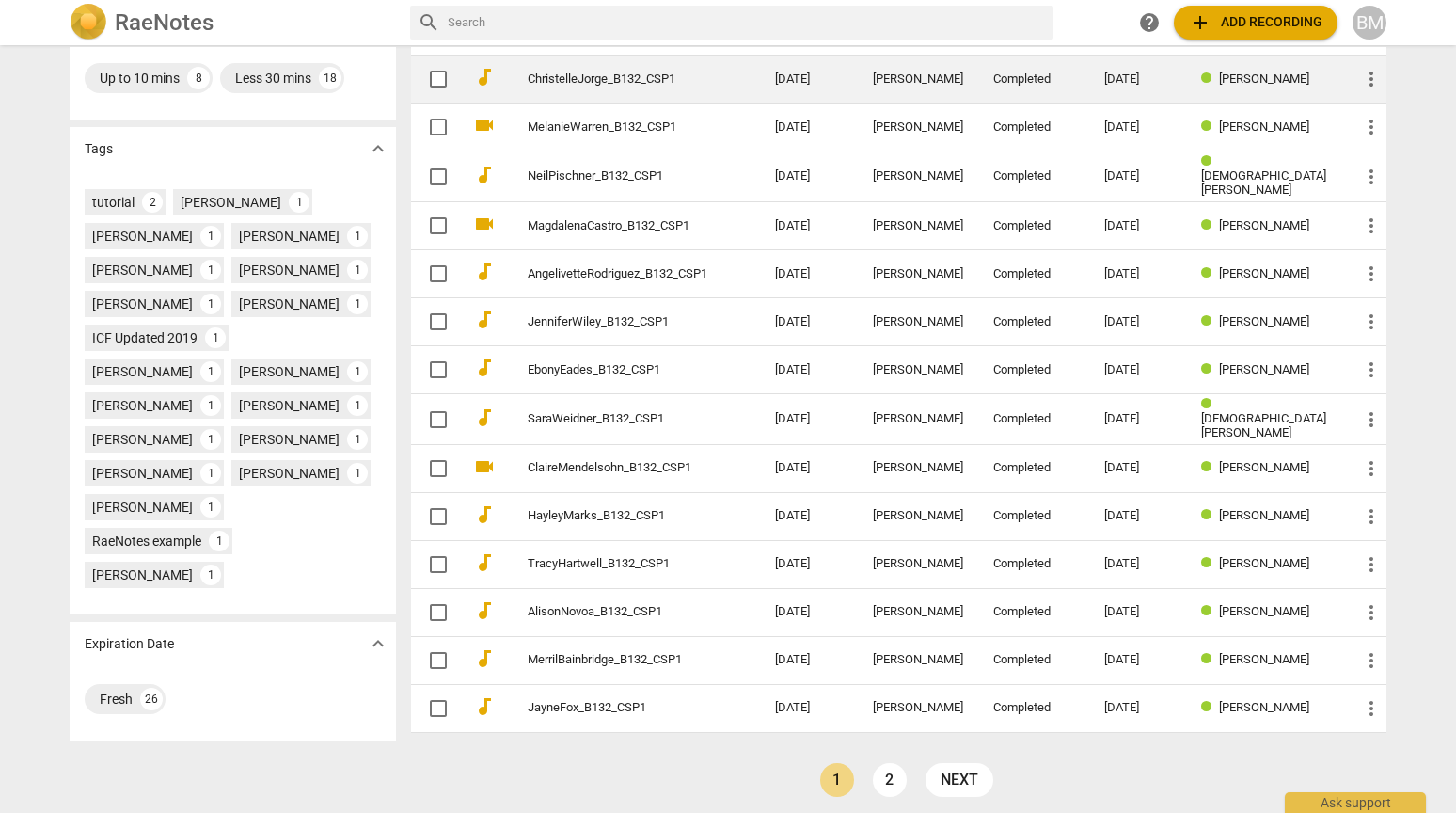
scroll to position [474, 0]
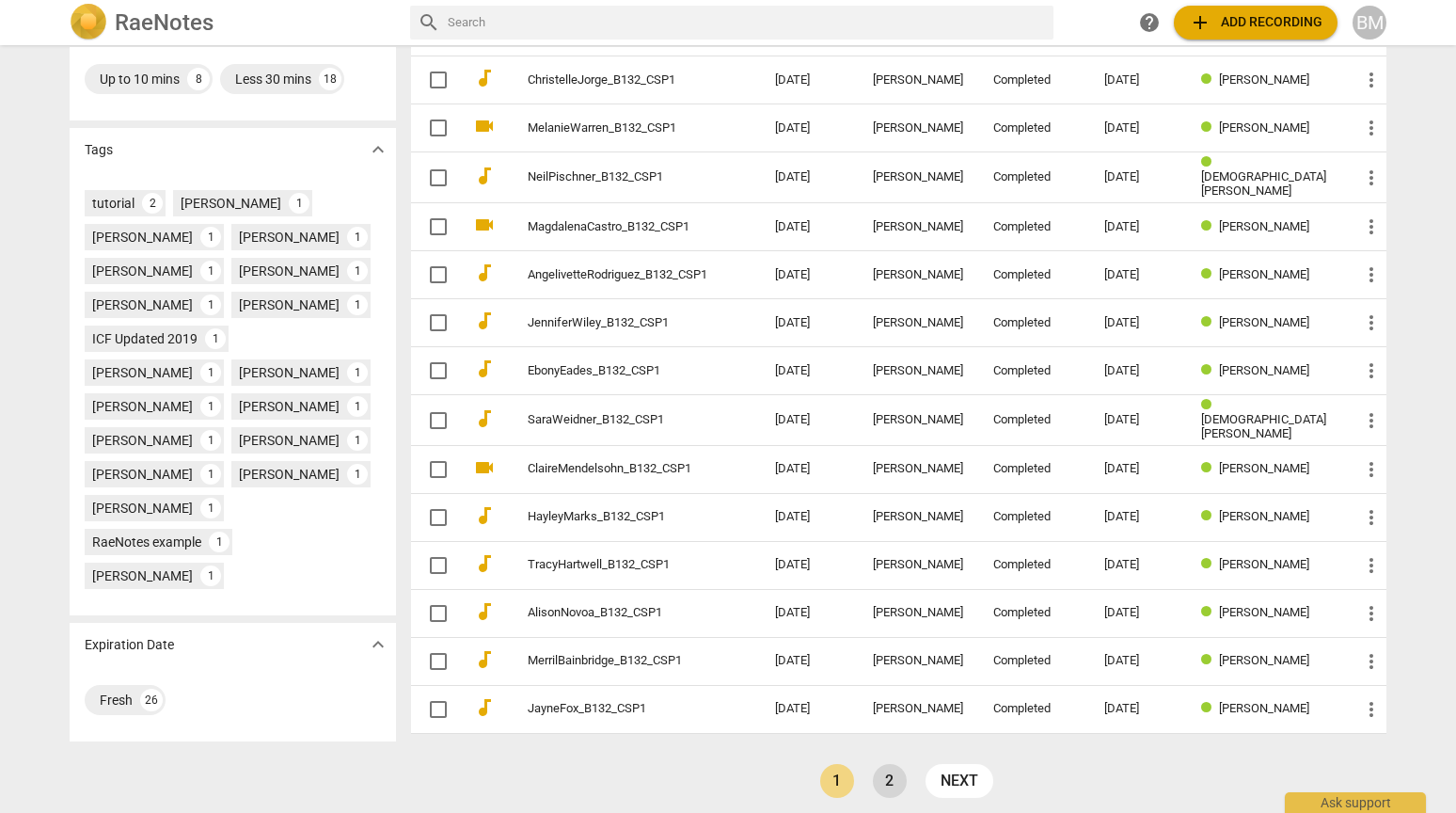
click at [886, 770] on link "2" at bounding box center [890, 781] width 34 height 34
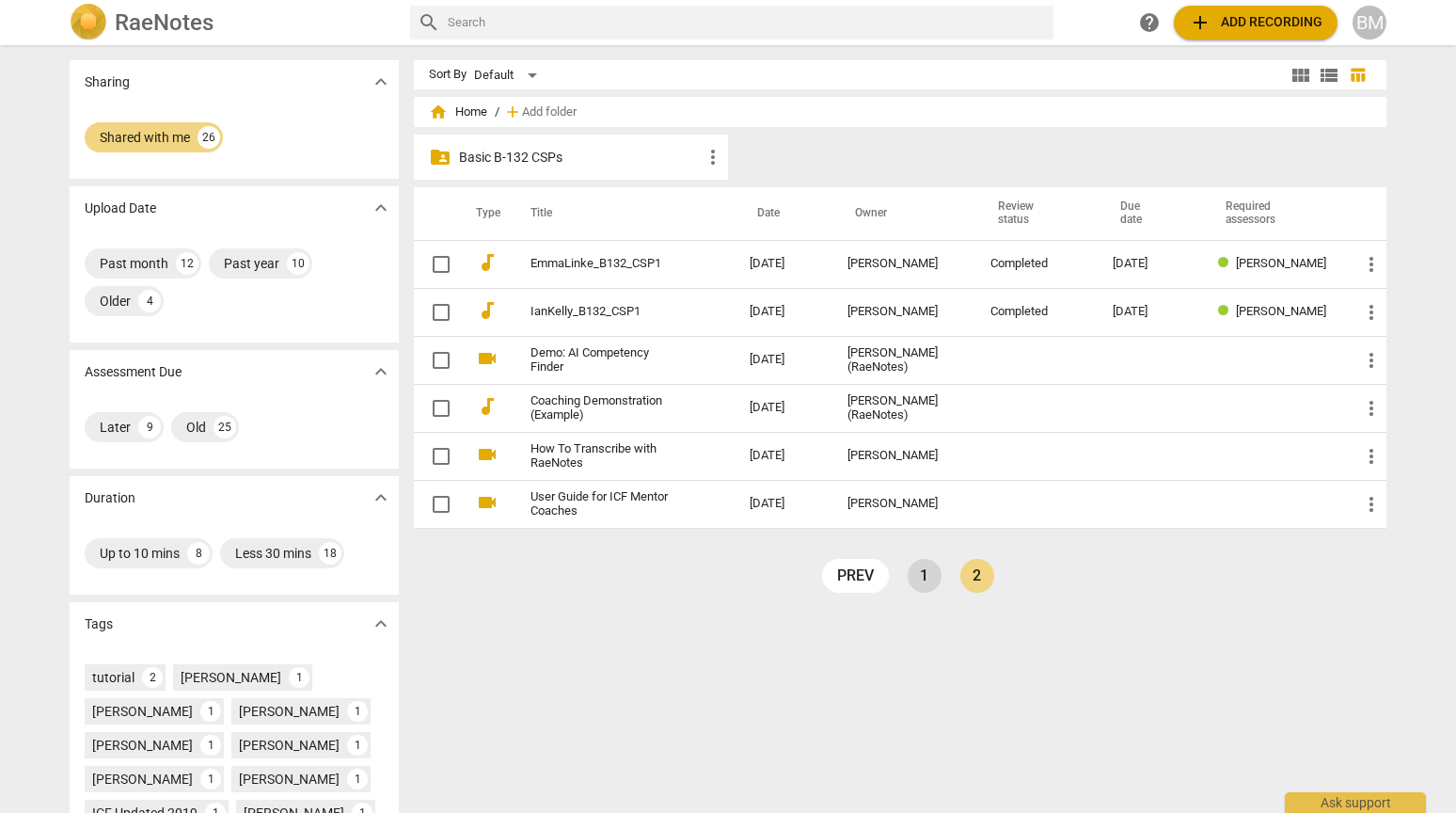
click at [927, 580] on link "1" at bounding box center [925, 576] width 34 height 34
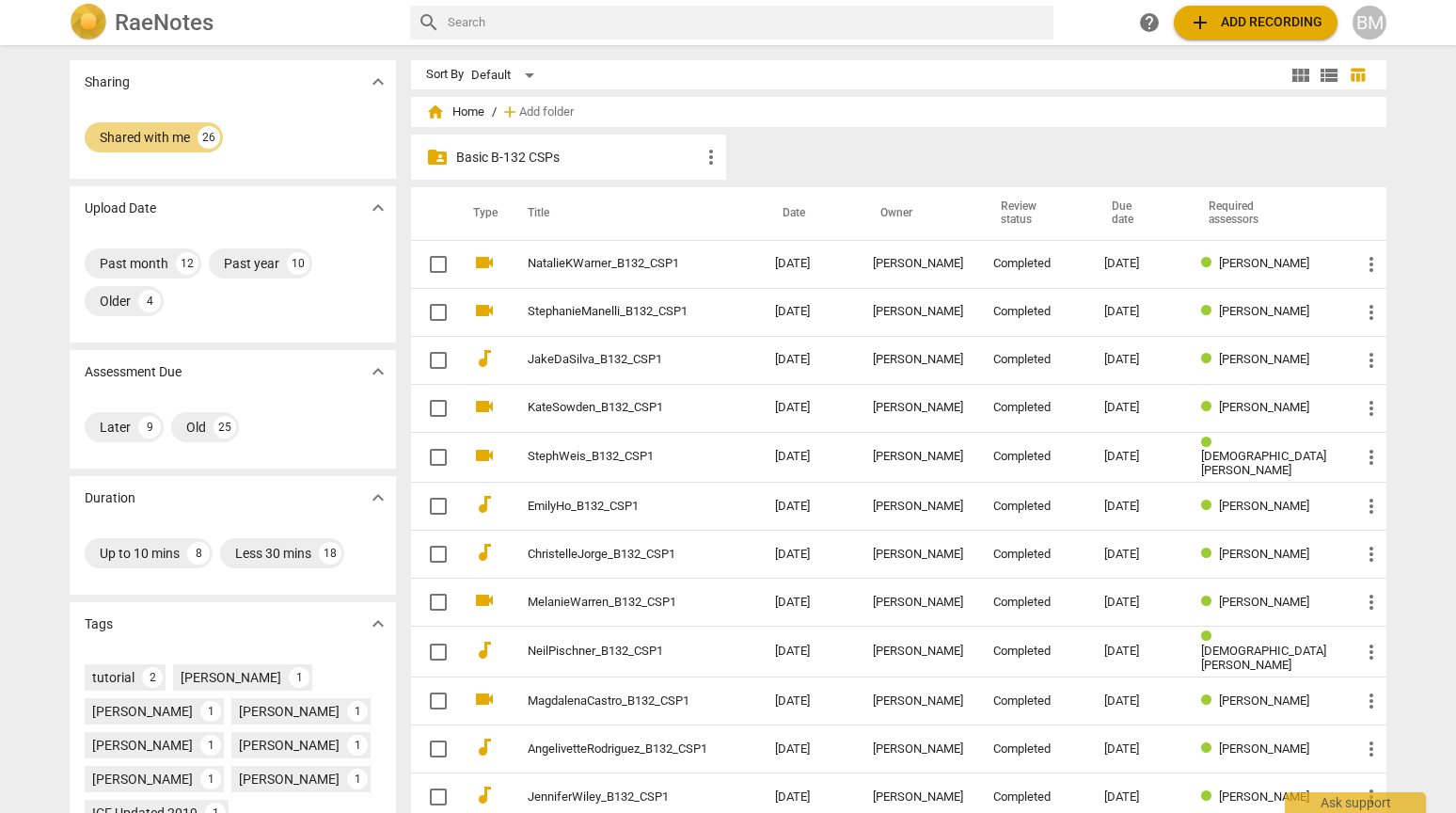
click at [192, 98] on div "Sharing expand_more" at bounding box center [233, 82] width 326 height 43
click at [164, 27] on h2 "RaeNotes" at bounding box center [164, 23] width 98 height 26
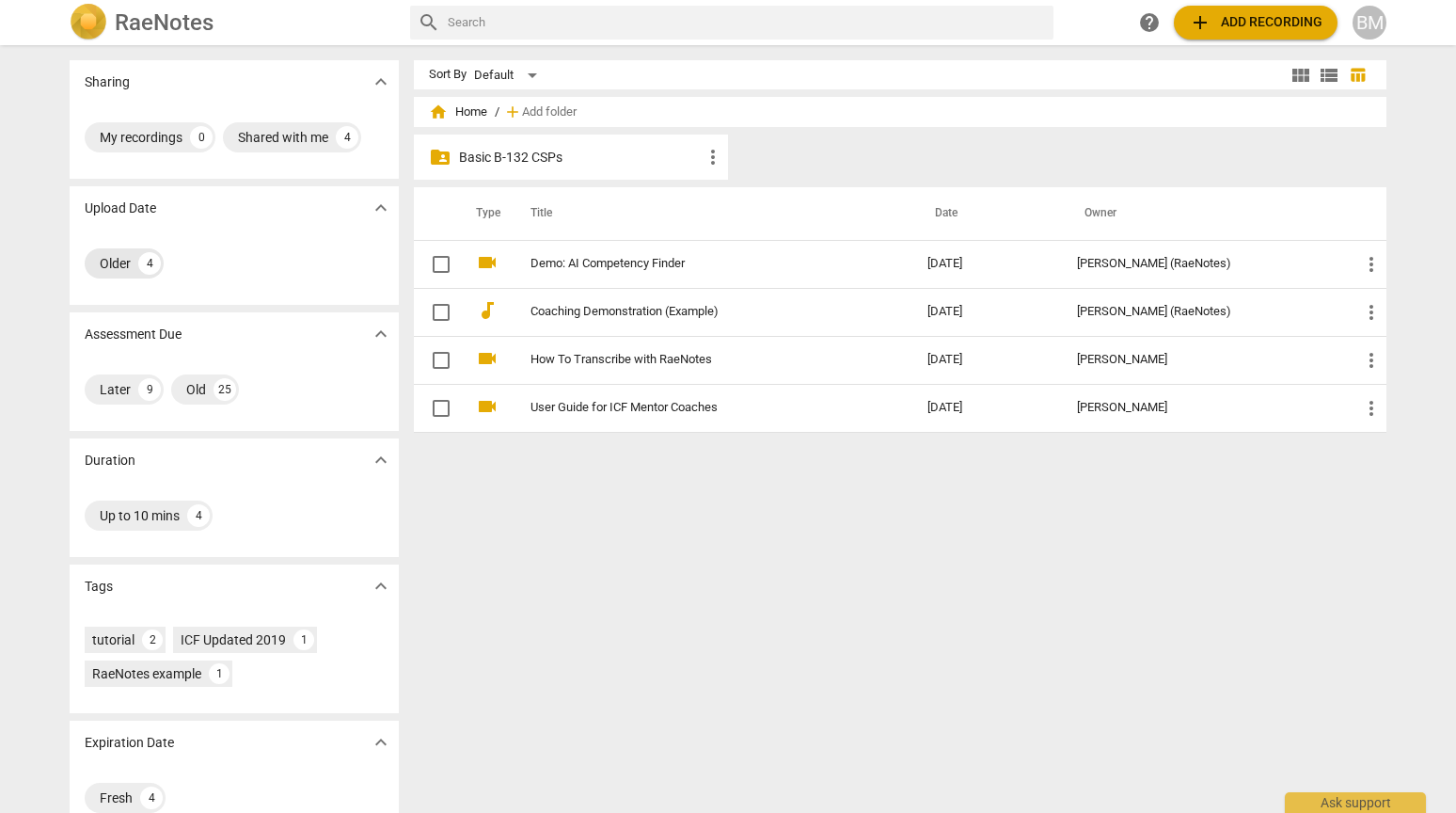
click at [133, 262] on div "Older 4" at bounding box center [125, 264] width 79 height 30
click at [496, 159] on p "Basic B-132 CSPs" at bounding box center [581, 157] width 243 height 20
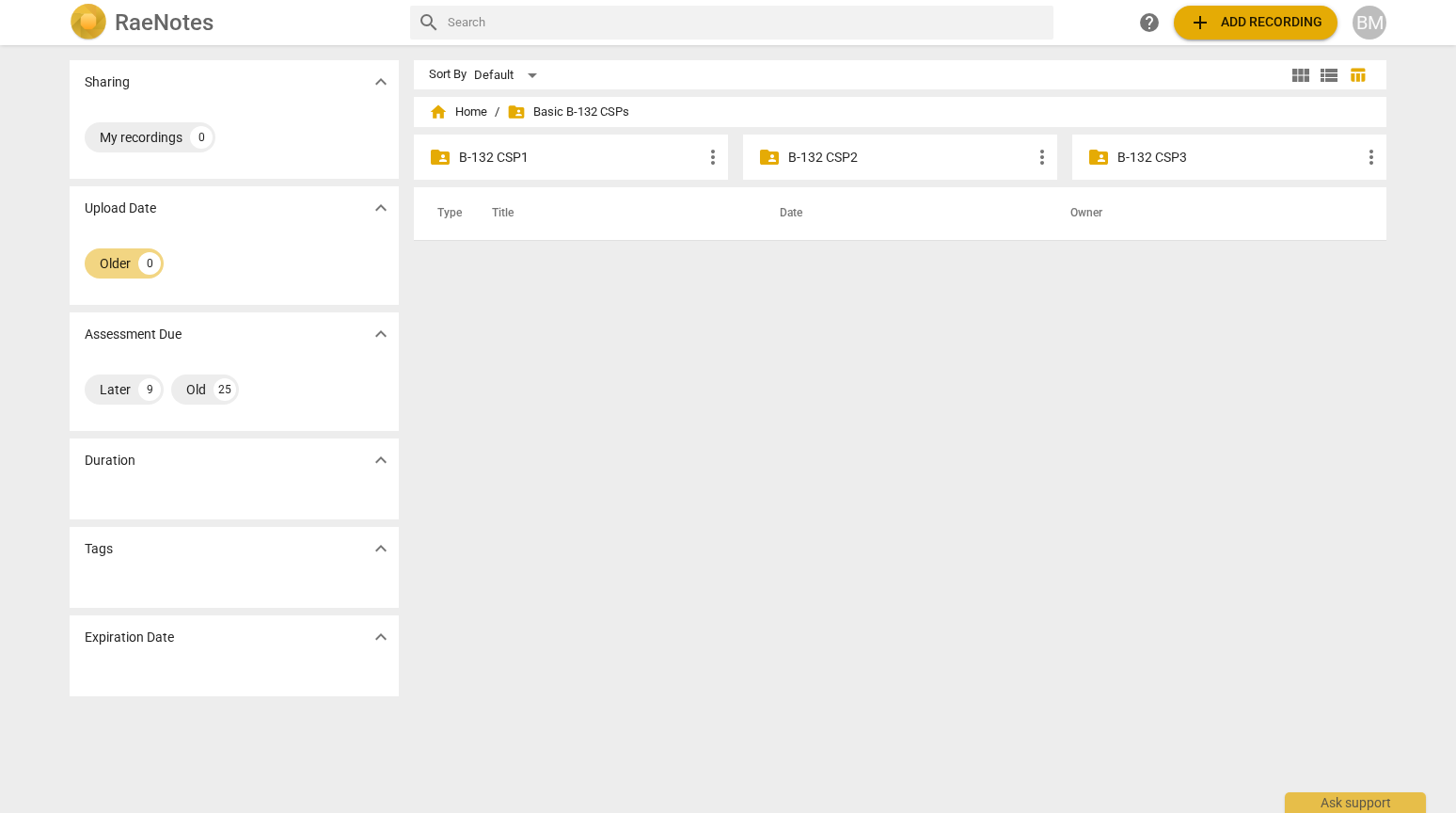
click at [496, 159] on p "B-132 CSP1" at bounding box center [581, 157] width 243 height 20
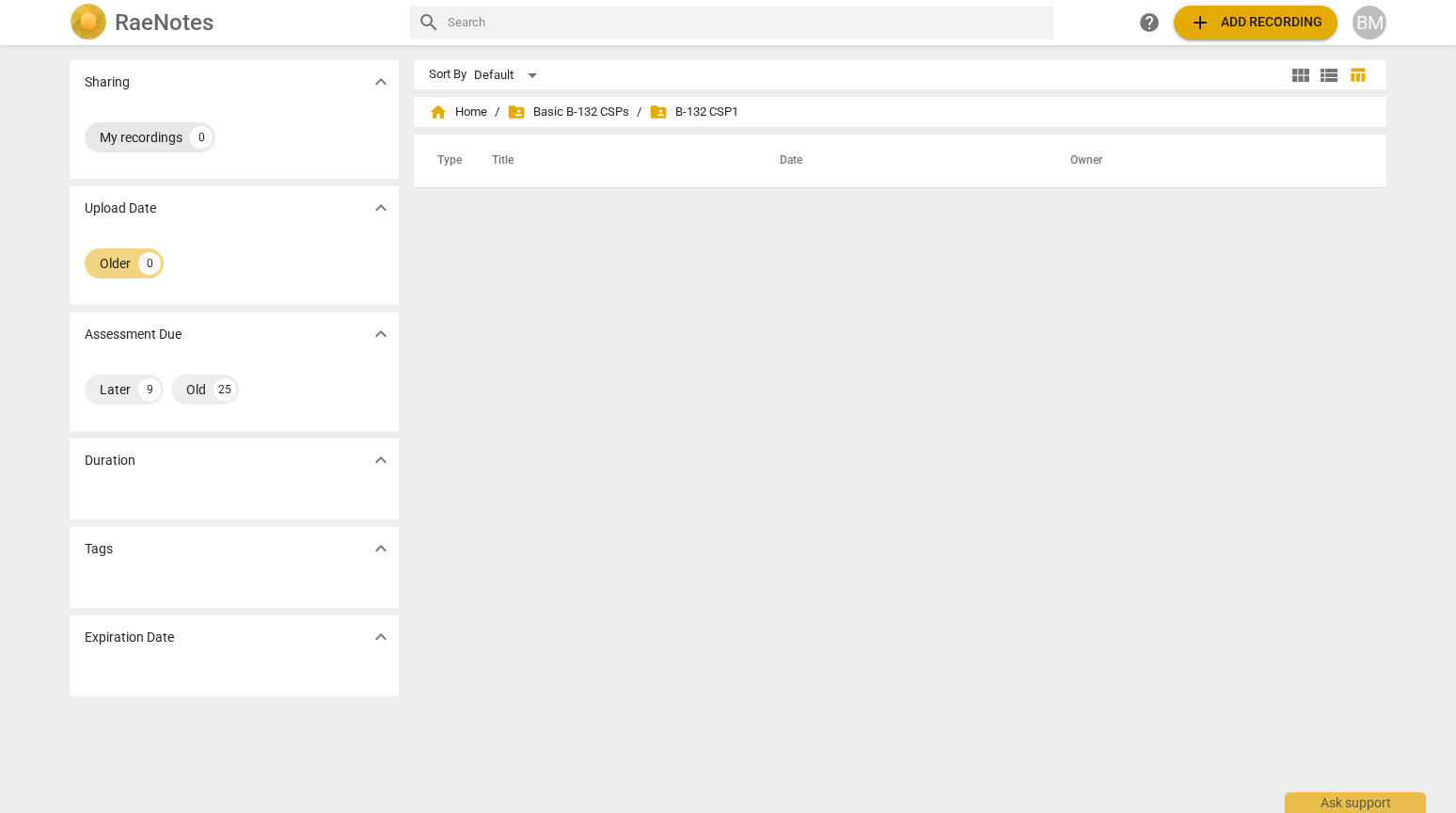
click at [165, 140] on div "My recordings" at bounding box center [141, 137] width 83 height 19
click at [116, 266] on div "Older" at bounding box center [114, 264] width 31 height 19
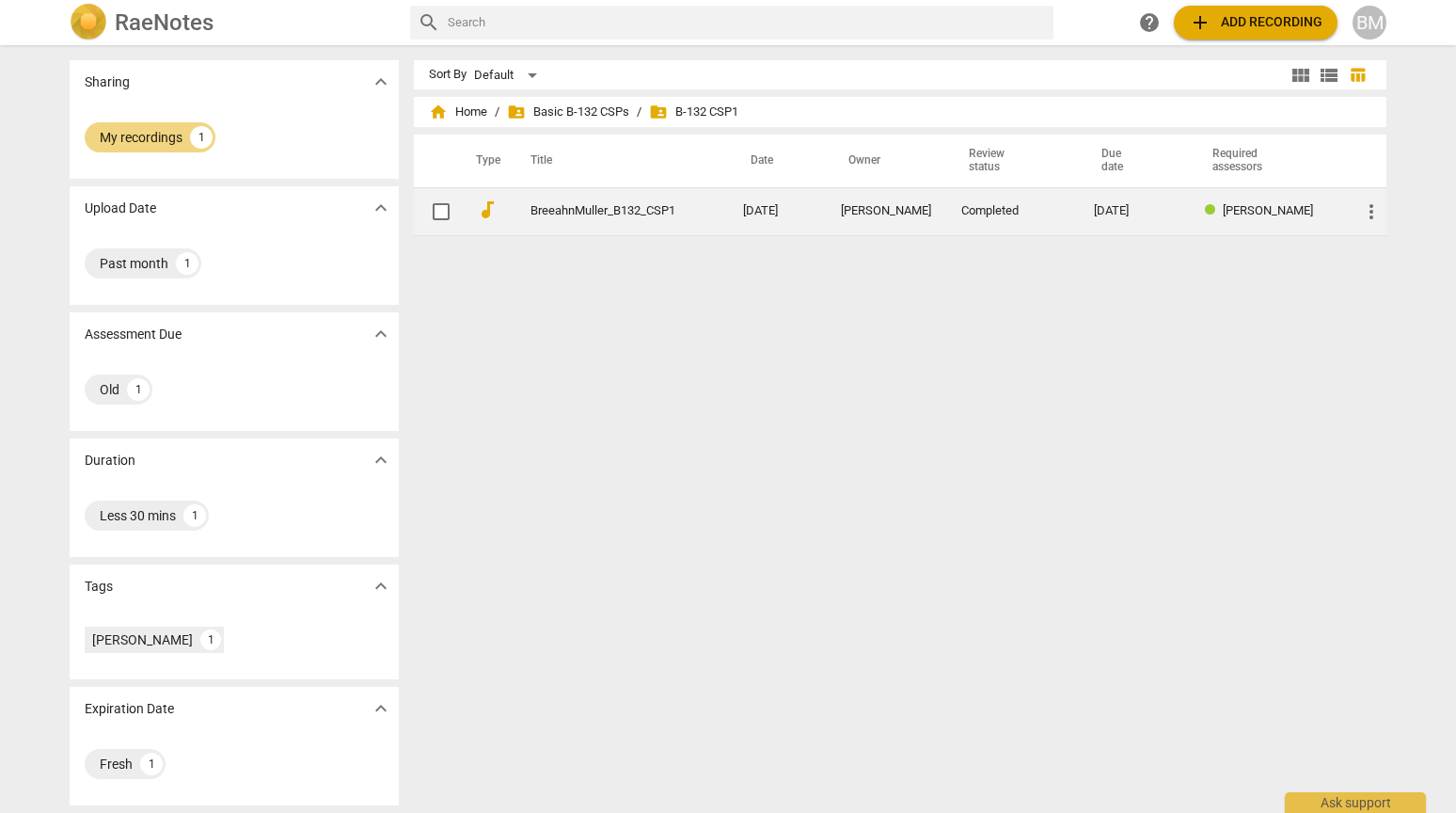
click at [585, 216] on link "BreeahnMuller_B132_CSP1" at bounding box center [602, 211] width 145 height 14
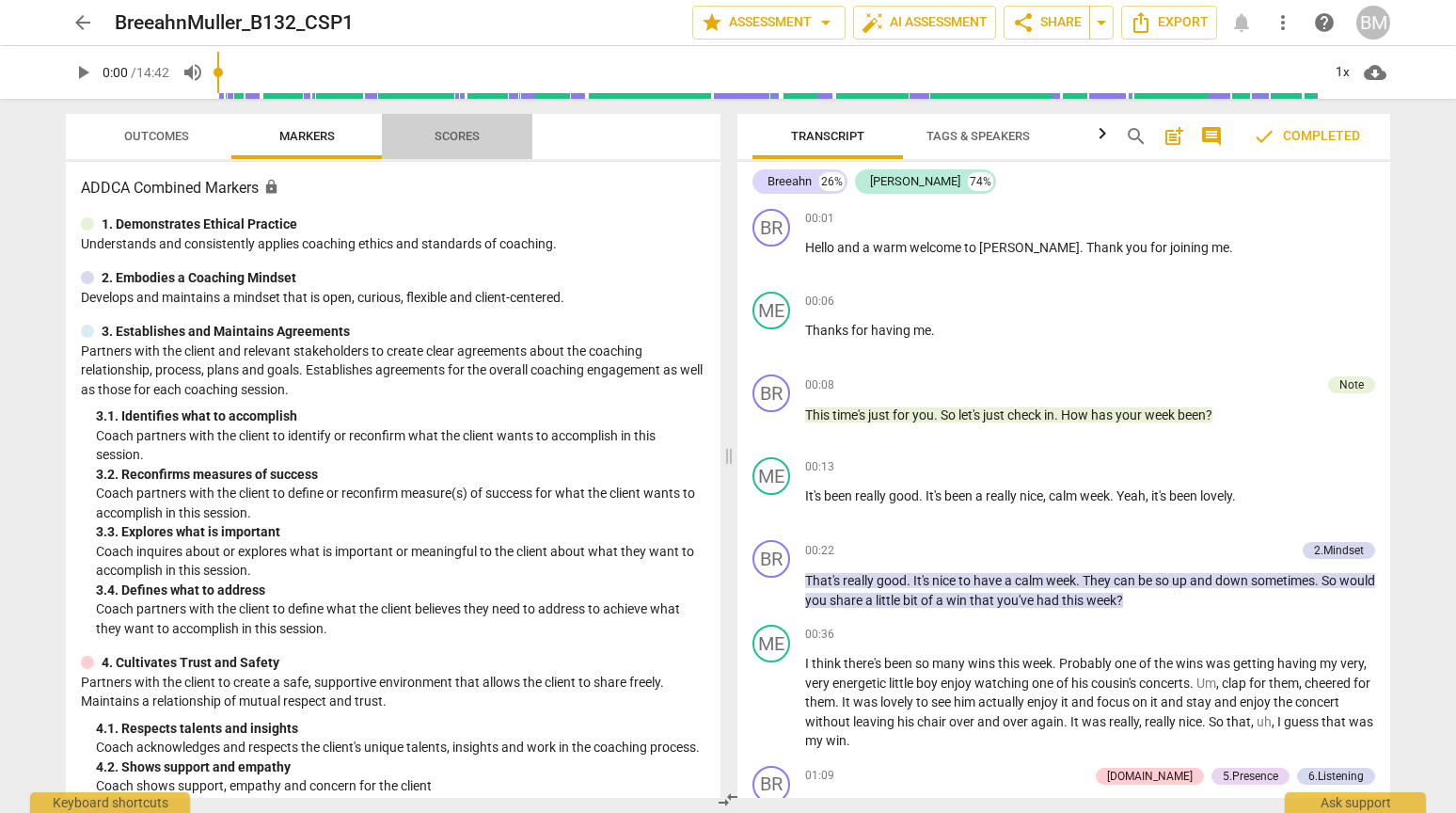
click at [462, 129] on span "Scores" at bounding box center [458, 135] width 45 height 14
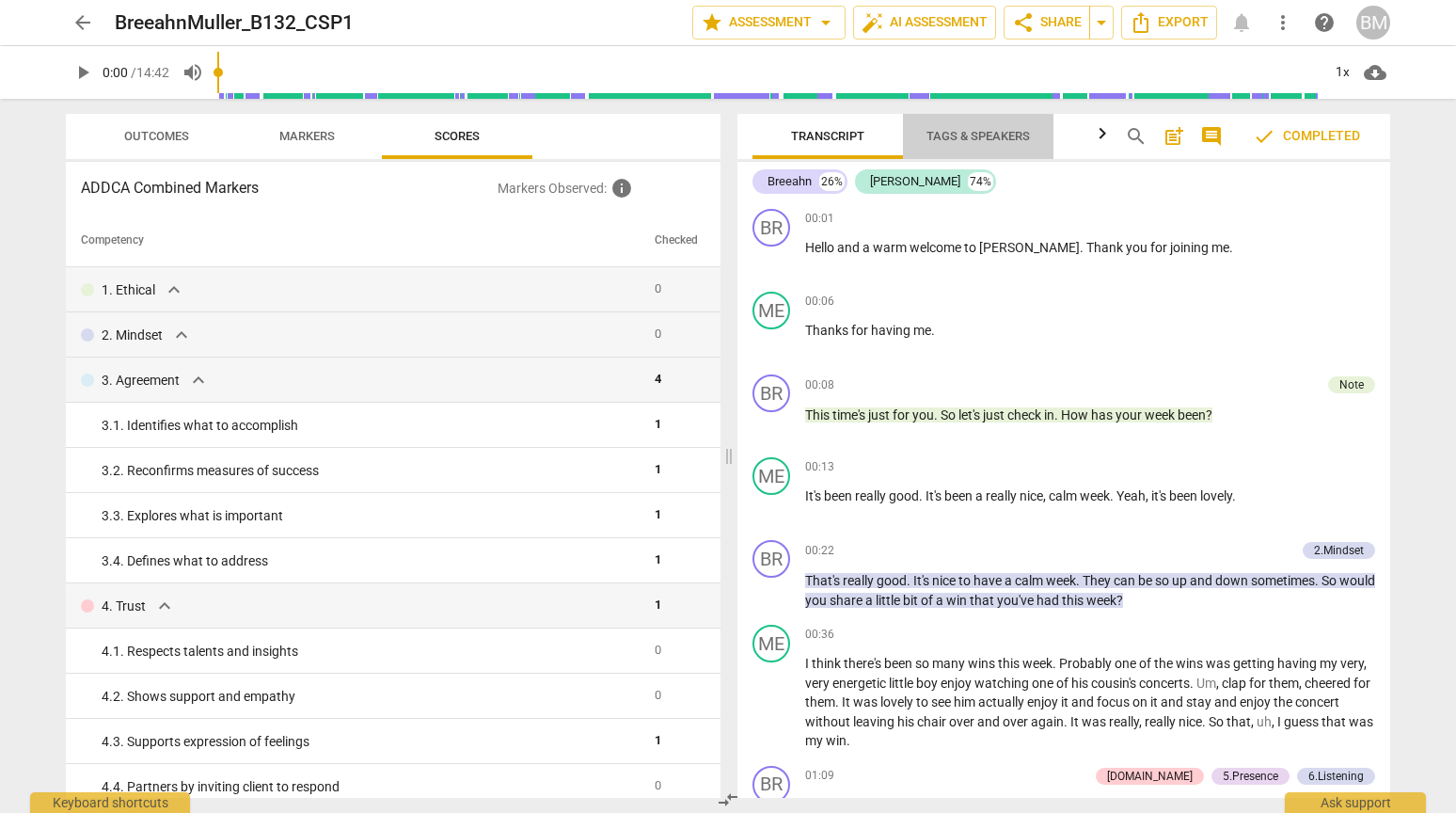
click at [984, 135] on span "Tags & Speakers" at bounding box center [978, 135] width 103 height 14
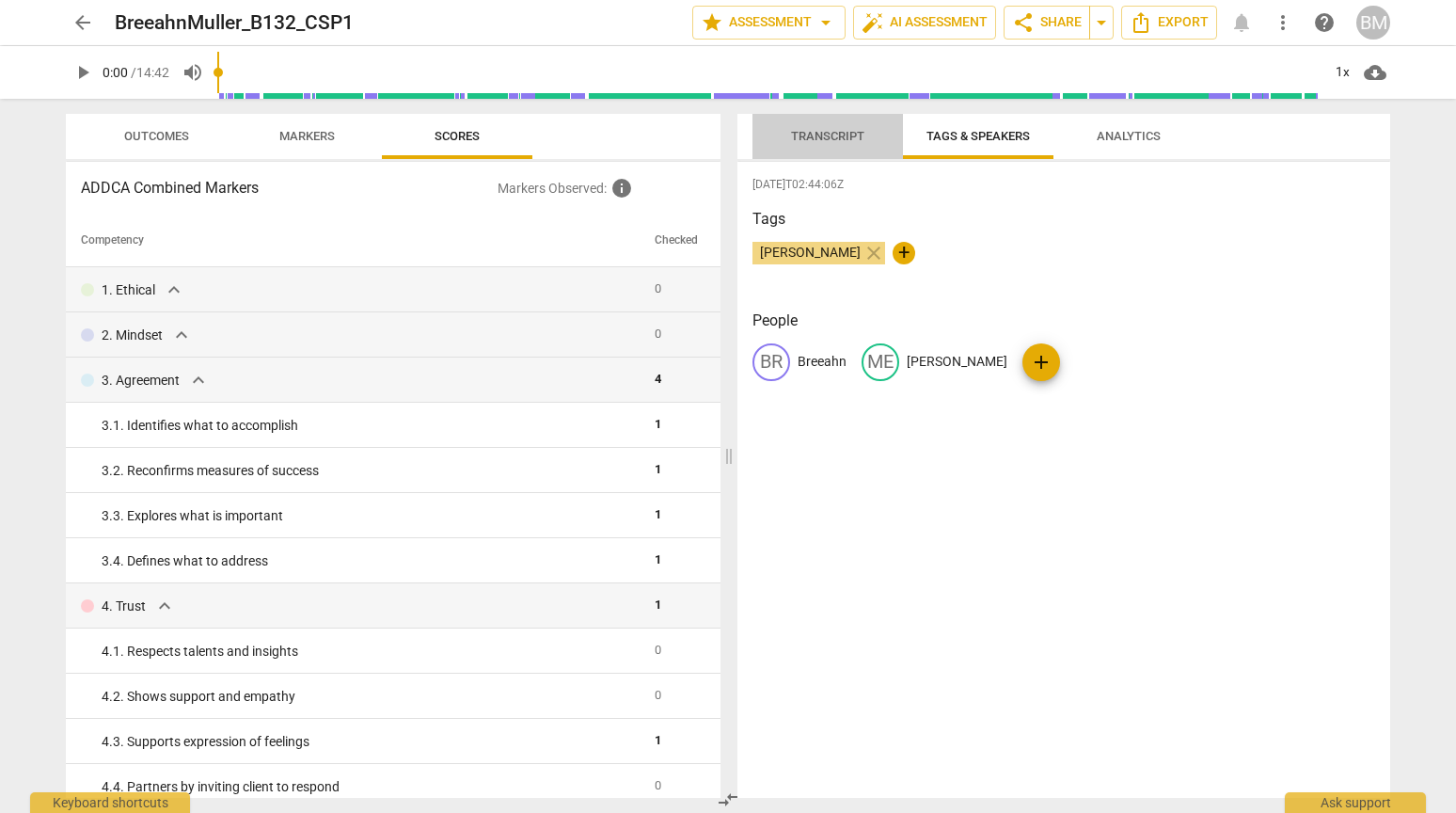
click at [828, 138] on span "Transcript" at bounding box center [828, 135] width 74 height 14
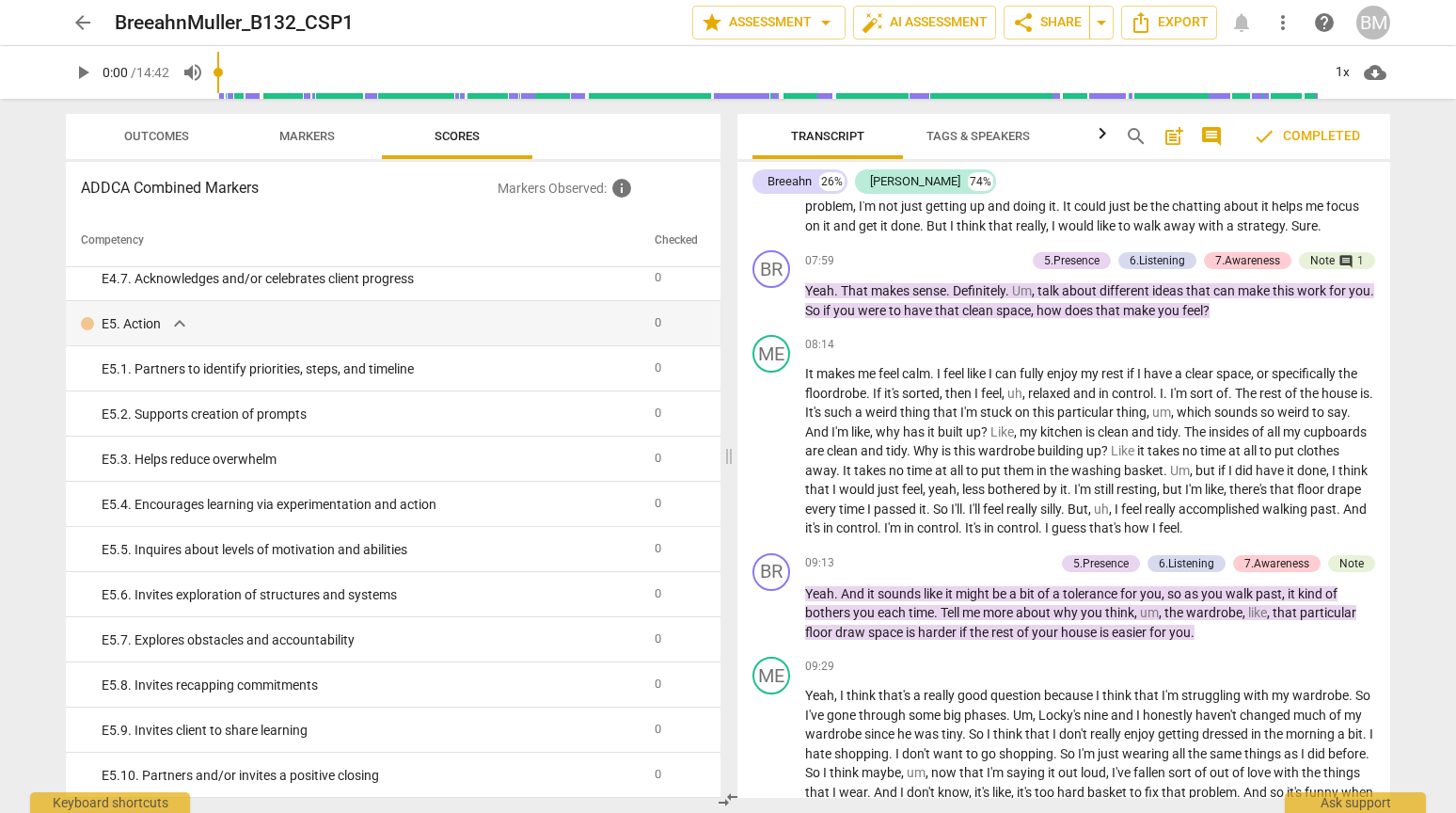
scroll to position [2915, 0]
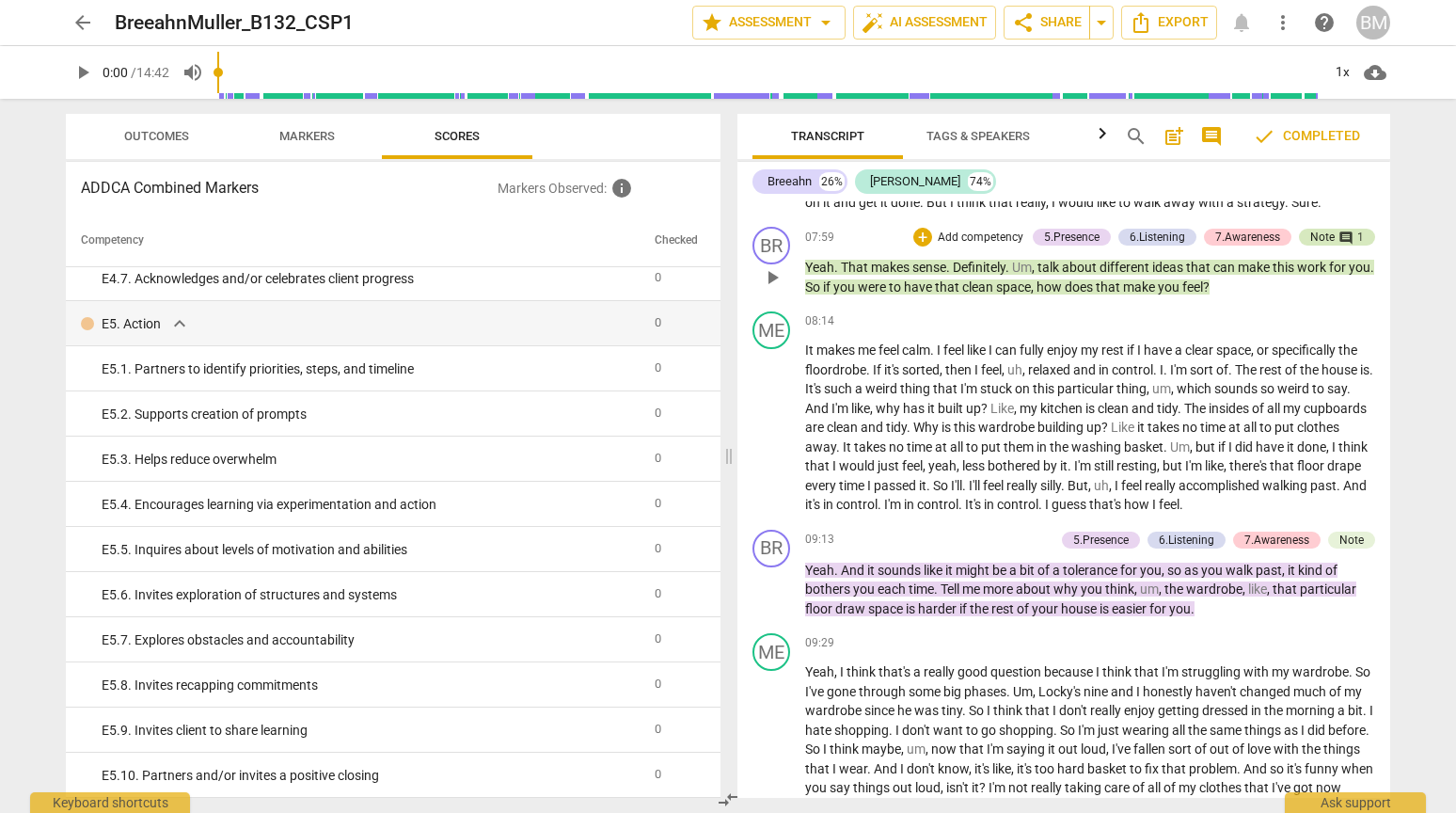
click at [1358, 236] on div "1" at bounding box center [1361, 237] width 7 height 17
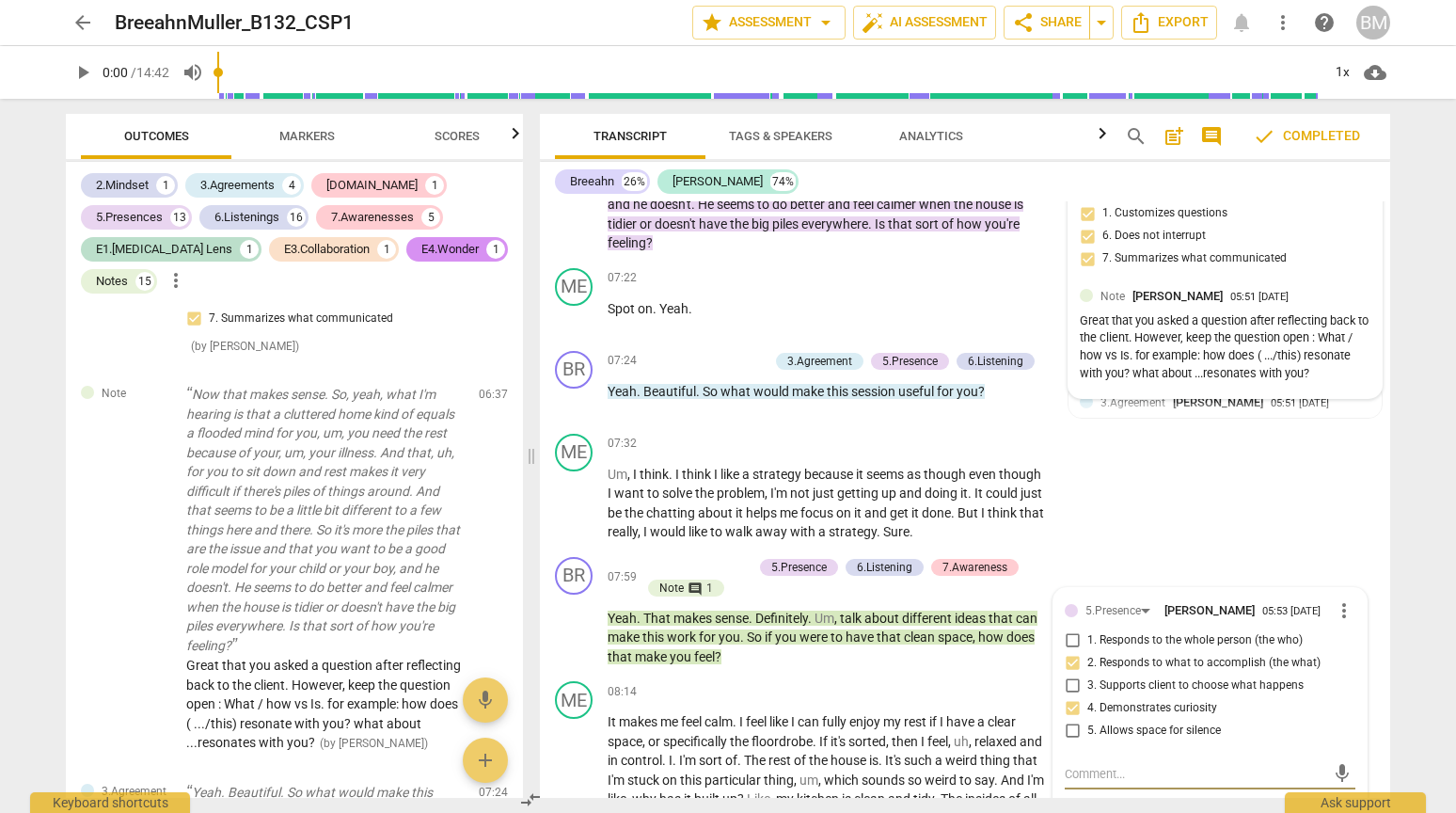
scroll to position [4075, 0]
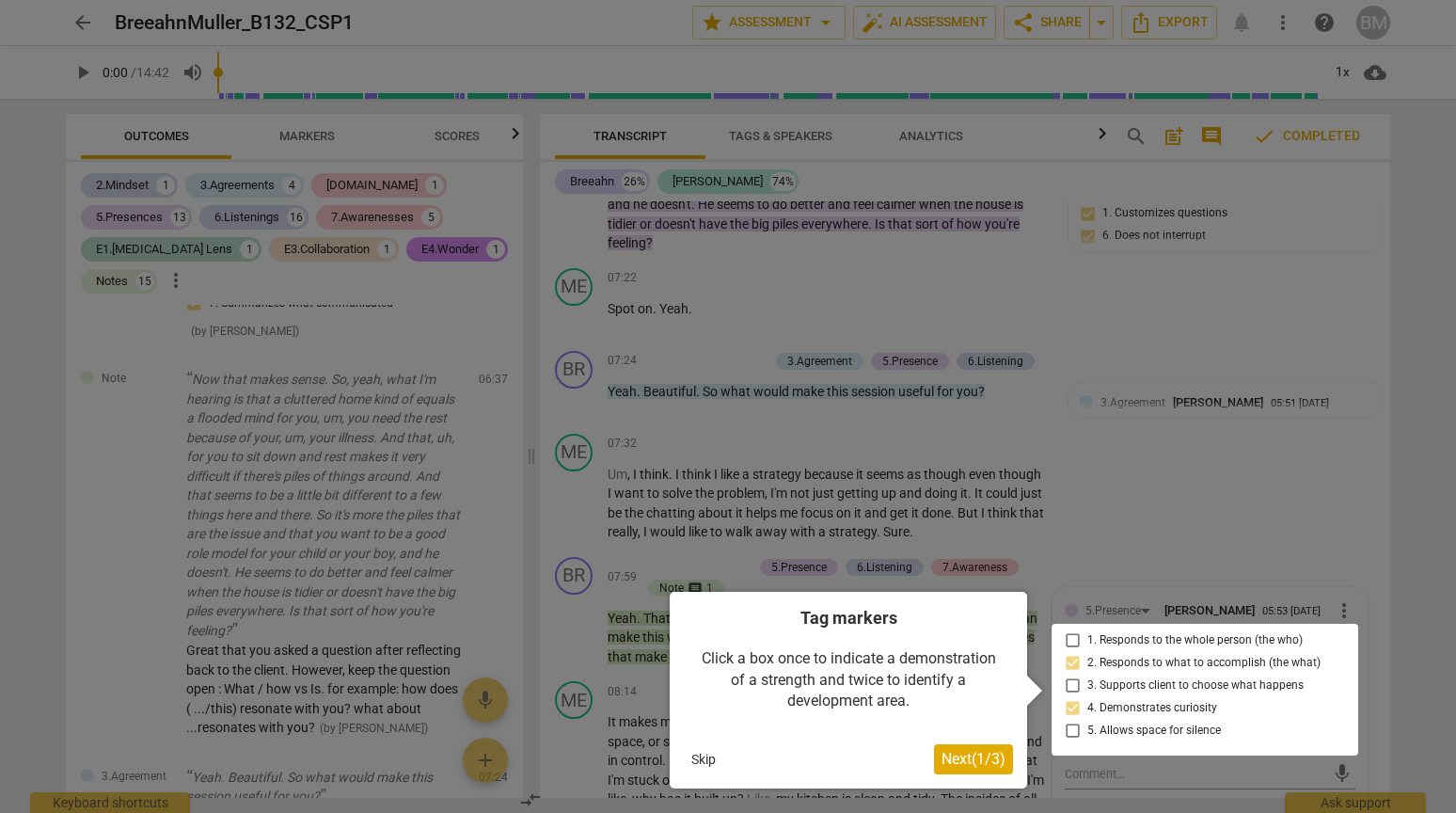
click at [977, 766] on span "Next ( 1 / 3 )" at bounding box center [974, 758] width 64 height 18
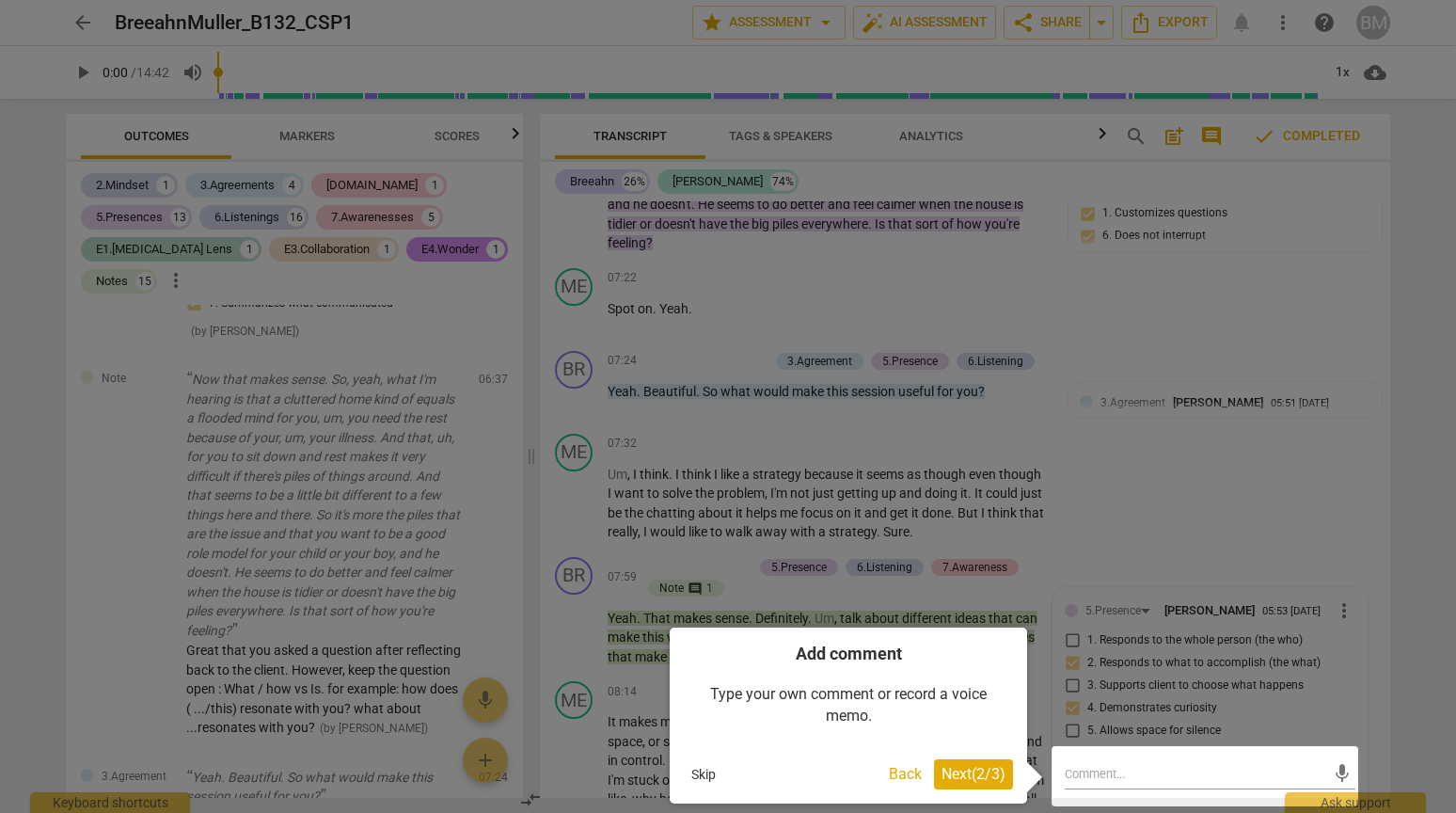
click at [977, 774] on span "Next ( 2 / 3 )" at bounding box center [974, 773] width 64 height 18
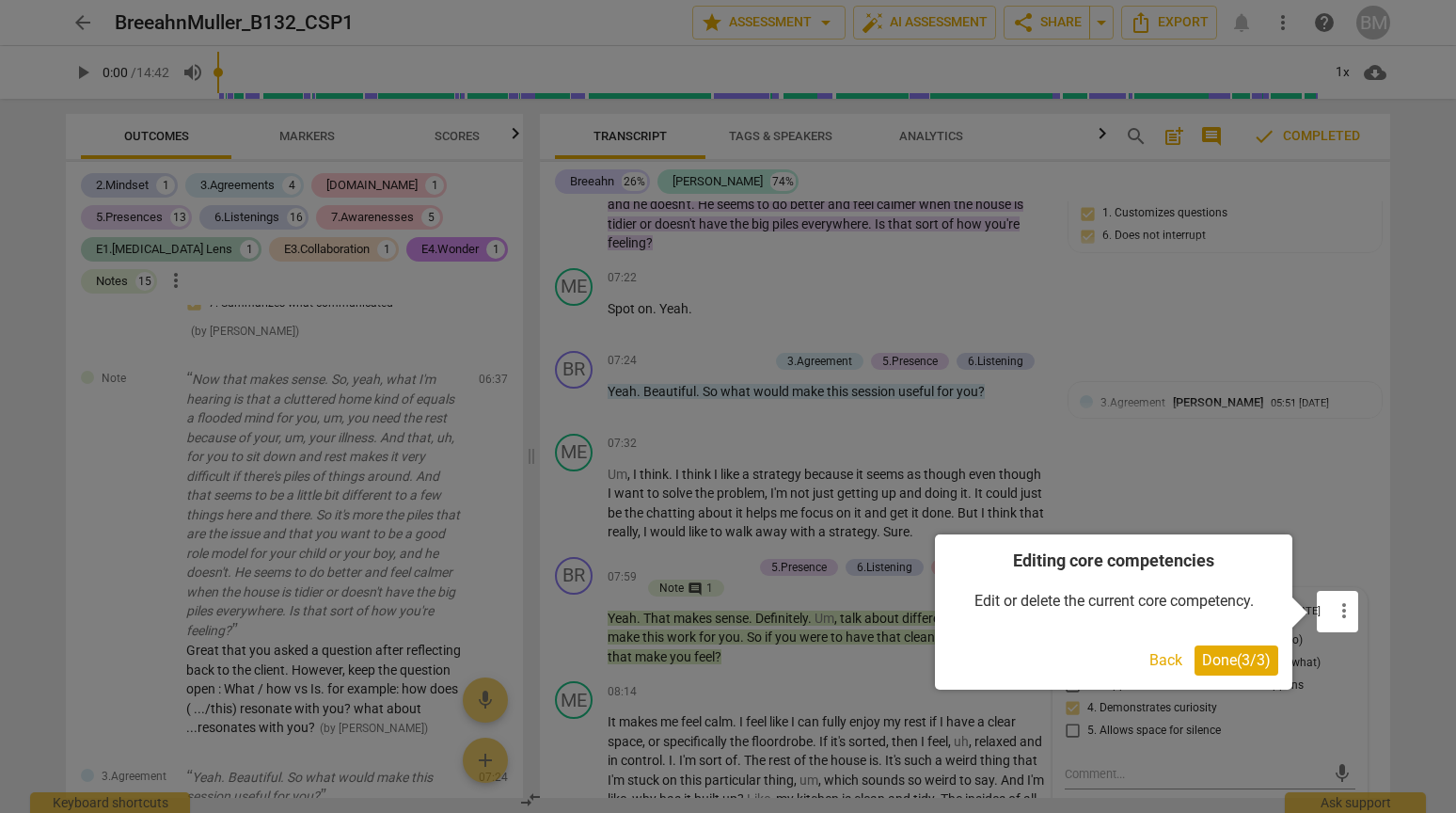
click at [1230, 662] on span "Done ( 3 / 3 )" at bounding box center [1237, 659] width 69 height 18
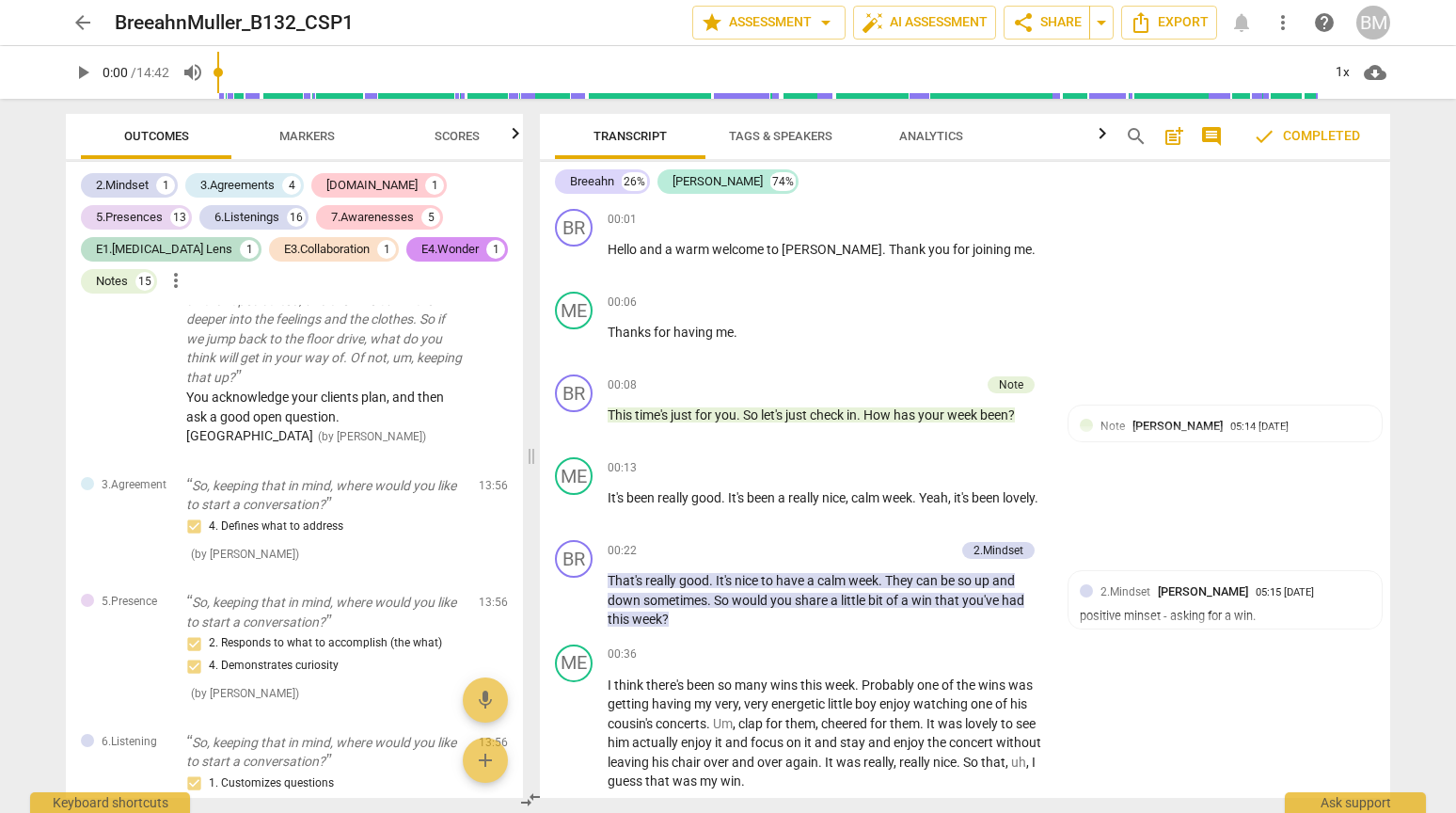
scroll to position [9059, 0]
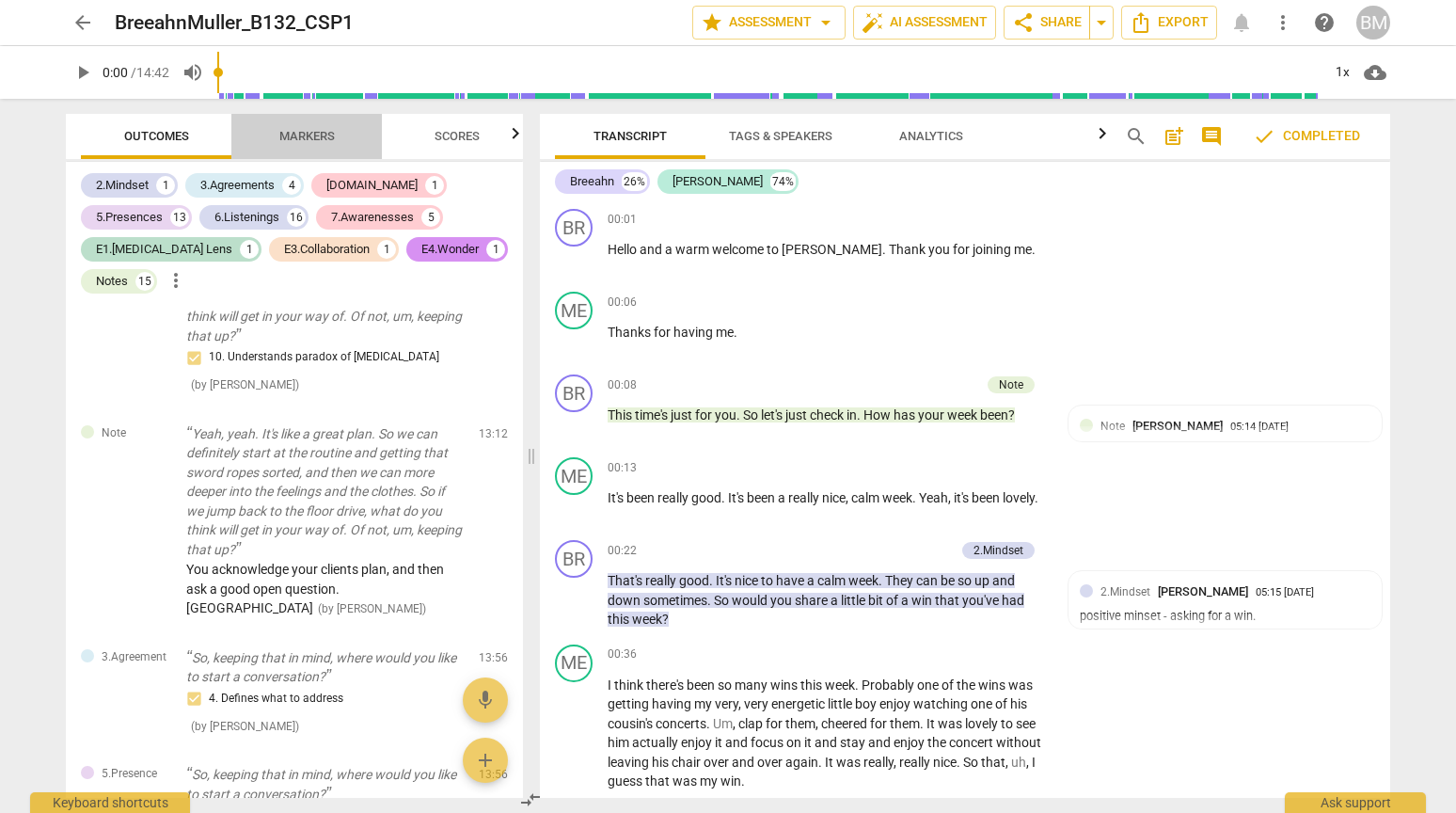
click at [317, 133] on span "Markers" at bounding box center [306, 135] width 56 height 14
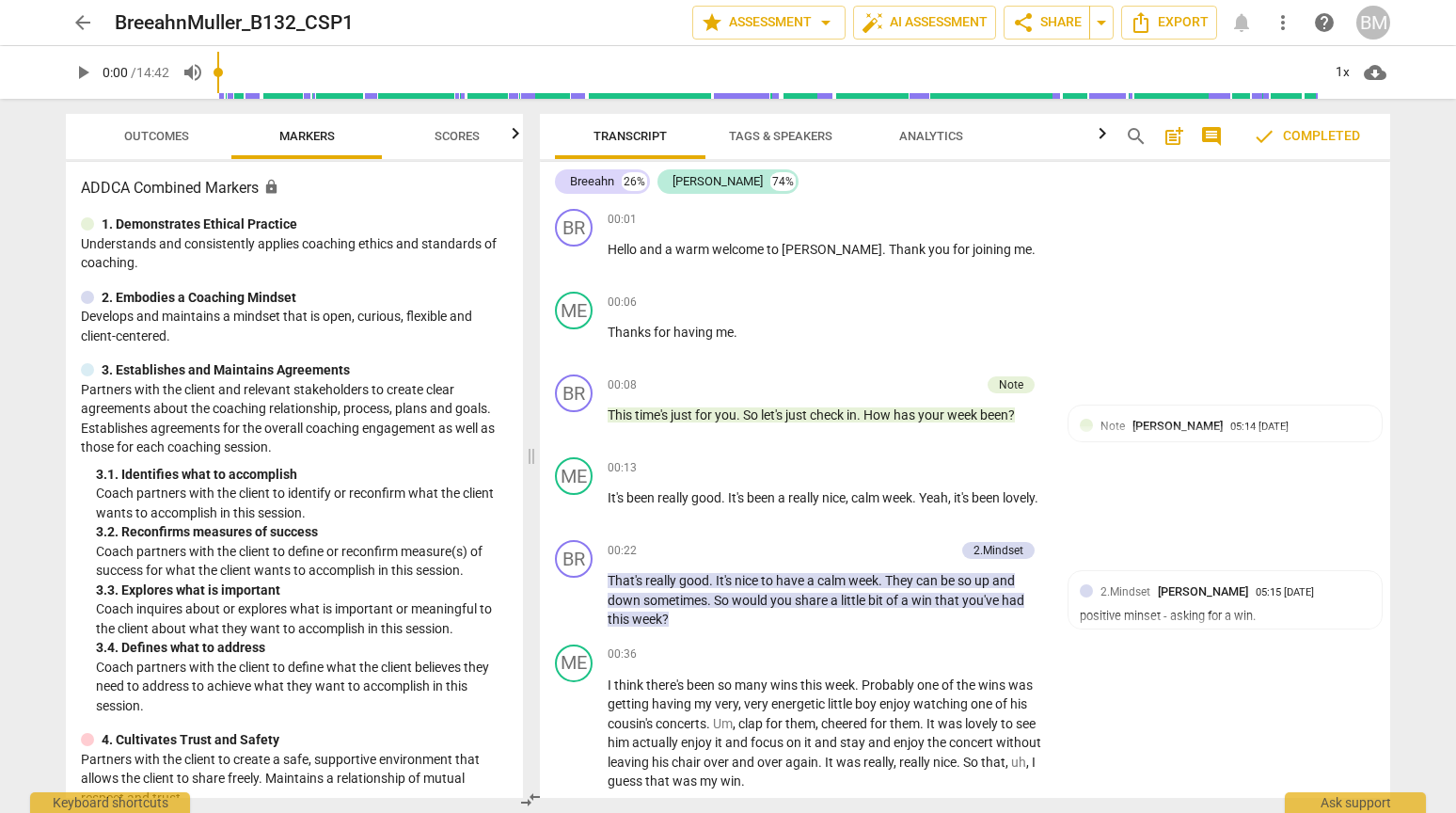
click at [445, 138] on span "Scores" at bounding box center [458, 135] width 45 height 14
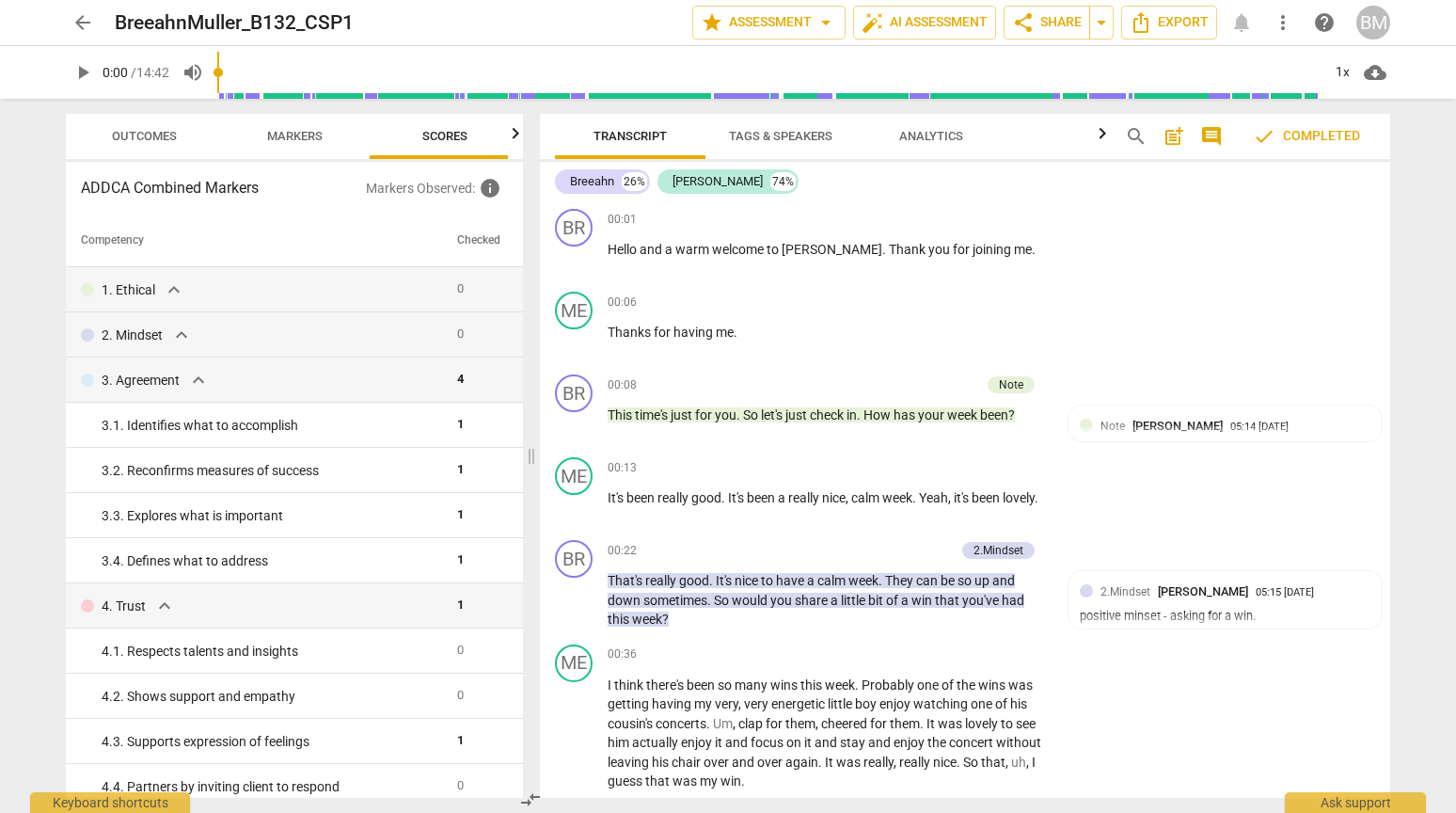
scroll to position [0, 25]
